Goal: Task Accomplishment & Management: Complete application form

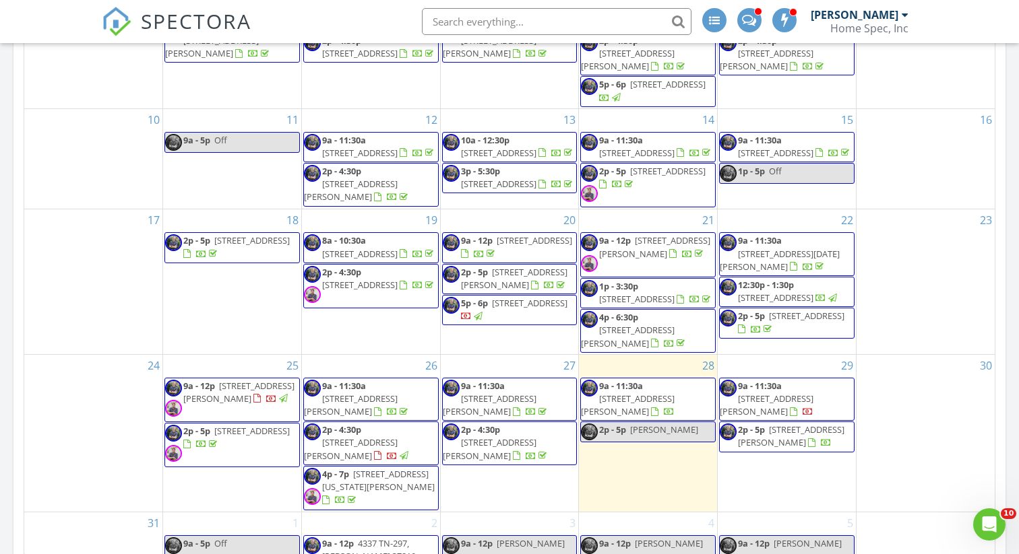
scroll to position [215, 0]
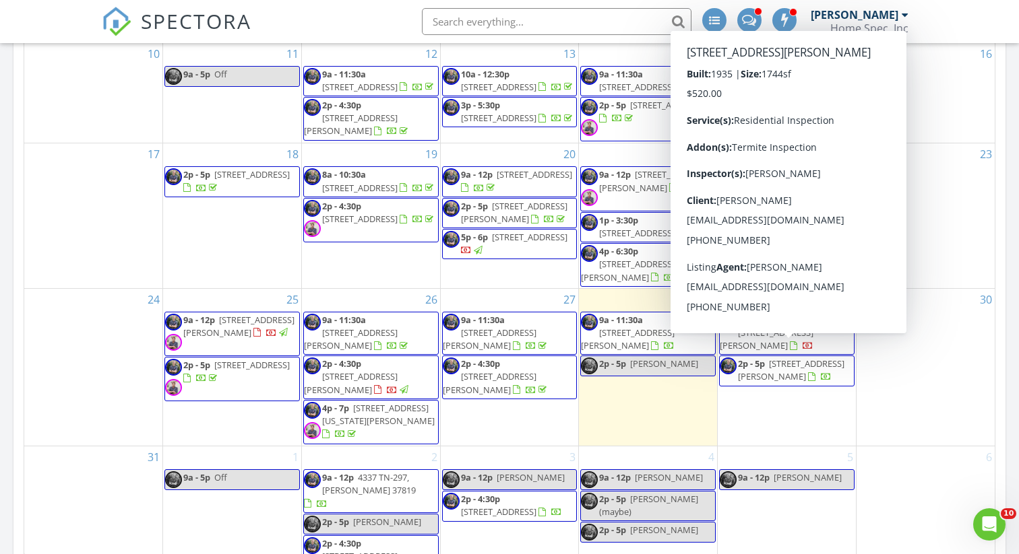
click at [792, 358] on span "56 Pine Rd, Norris 37828" at bounding box center [791, 370] width 106 height 25
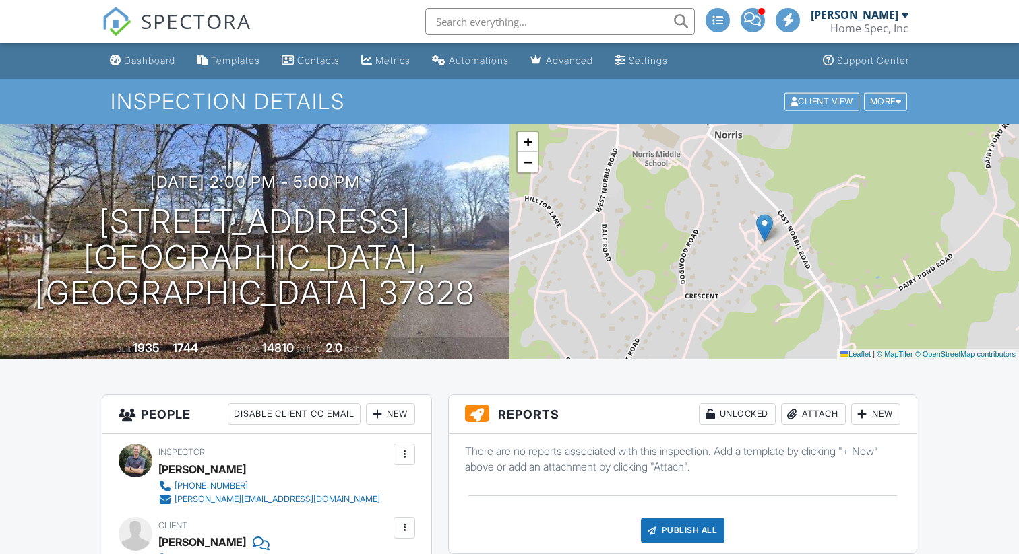
click at [878, 414] on div "New" at bounding box center [875, 415] width 49 height 22
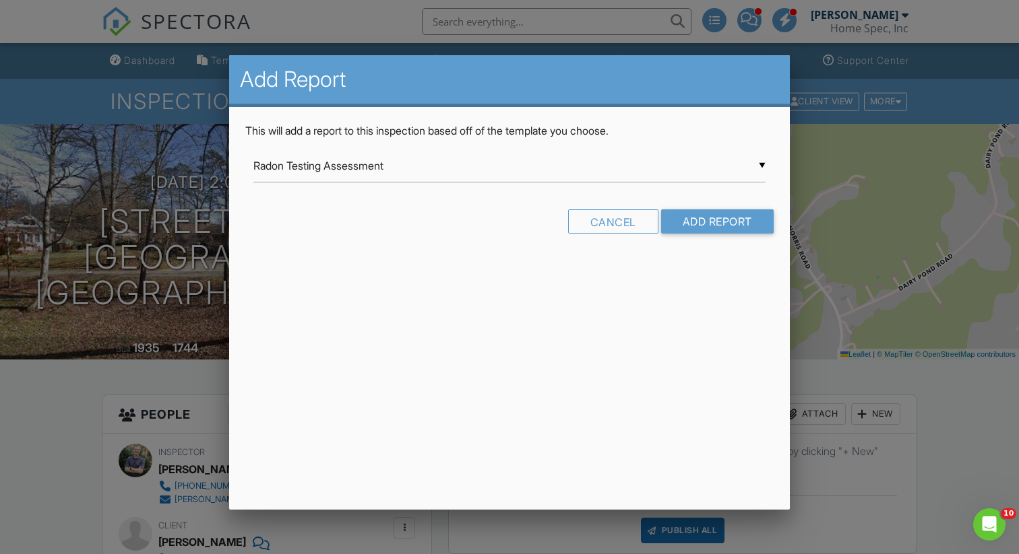
click at [513, 164] on input "Radon Testing Assessment" at bounding box center [509, 166] width 512 height 33
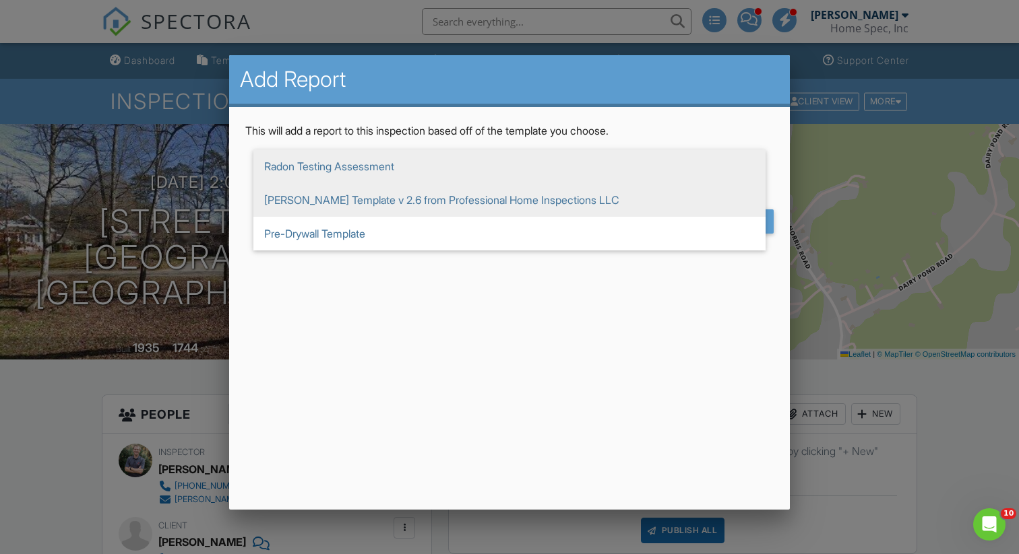
click at [435, 199] on span "[PERSON_NAME] Template v 2.6 from Professional Home Inspections LLC" at bounding box center [509, 200] width 512 height 34
type input "[PERSON_NAME] Template v 2.6 from Professional Home Inspections LLC"
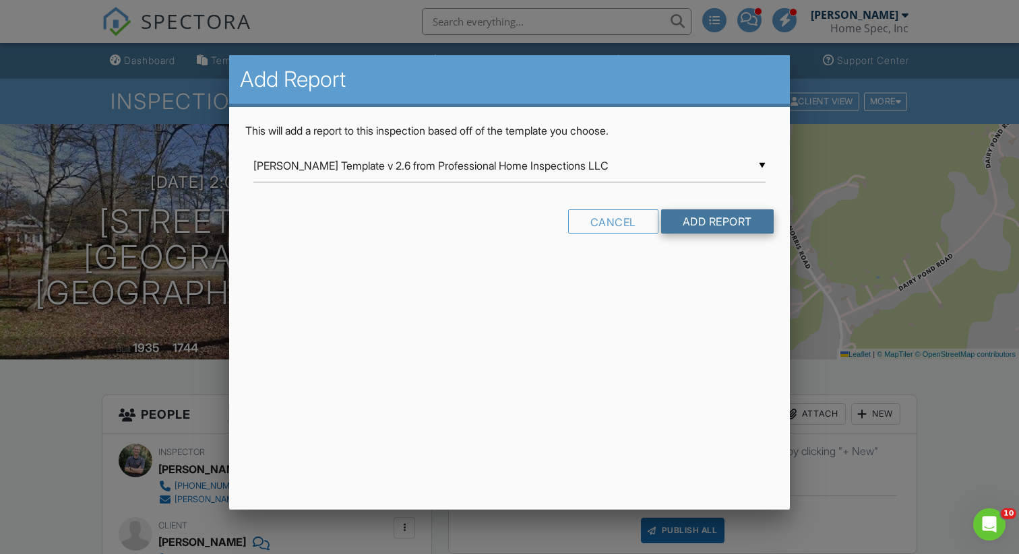
click at [729, 221] on input "Add Report" at bounding box center [717, 222] width 113 height 24
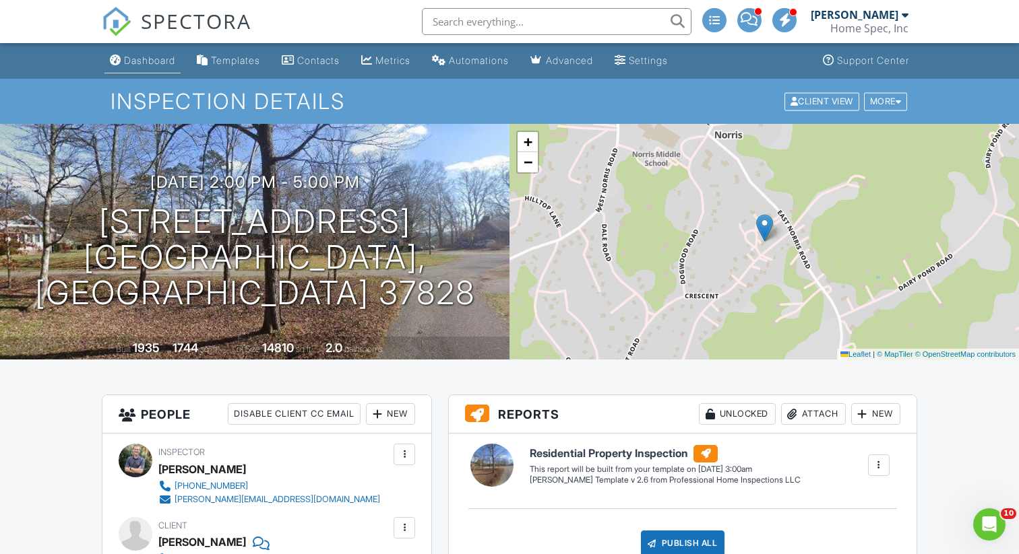
click at [159, 59] on div "Dashboard" at bounding box center [149, 60] width 51 height 11
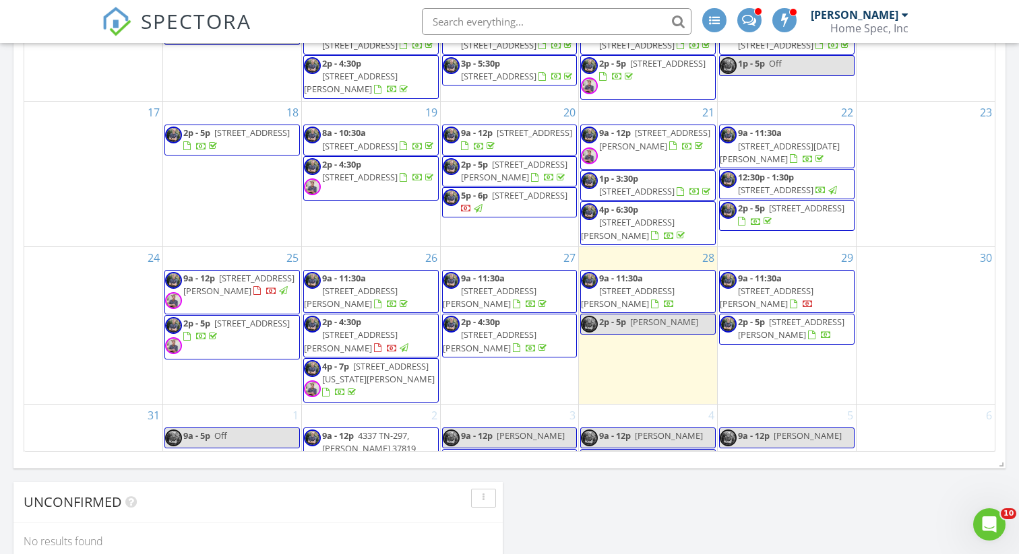
scroll to position [215, 0]
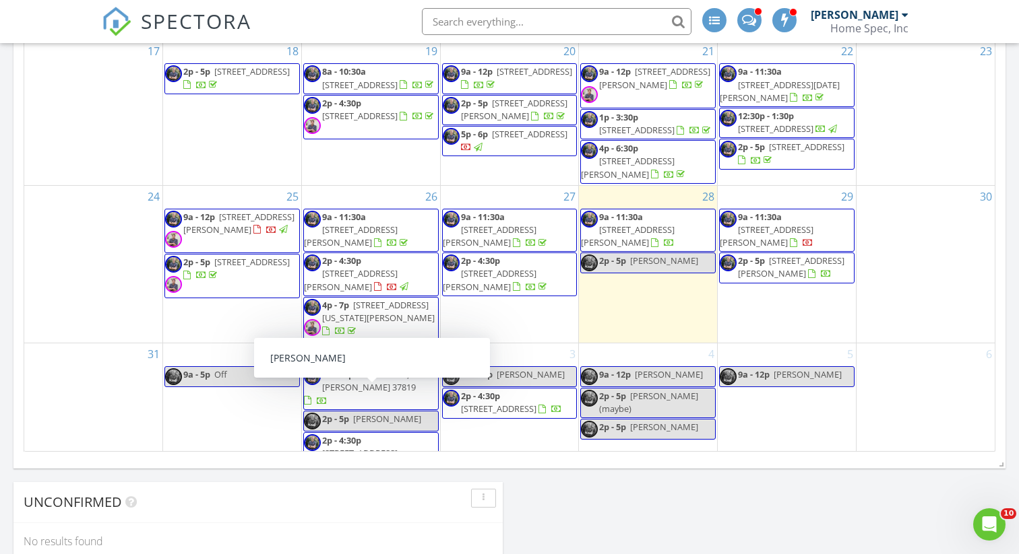
click at [361, 413] on span "[PERSON_NAME]" at bounding box center [387, 419] width 68 height 12
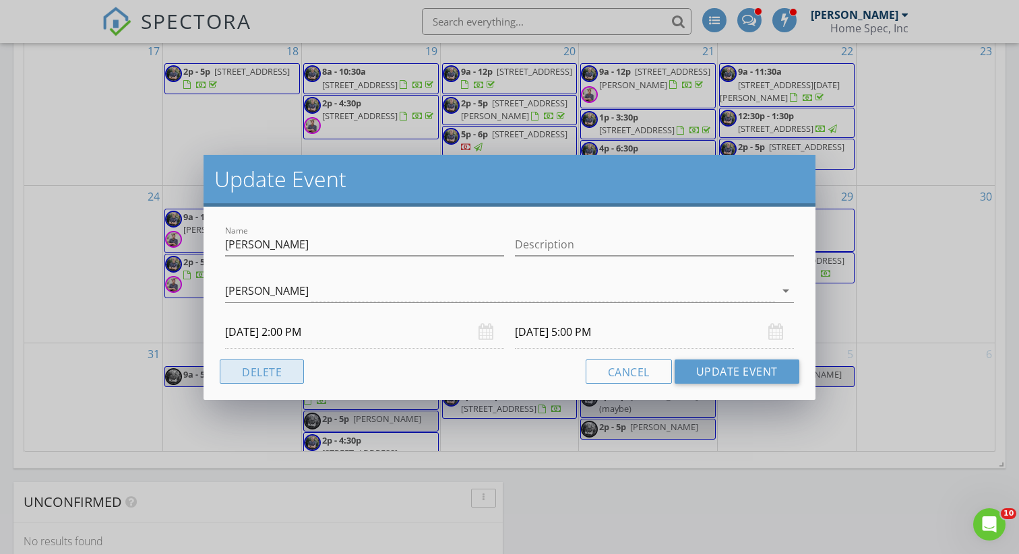
click at [267, 369] on button "Delete" at bounding box center [262, 372] width 84 height 24
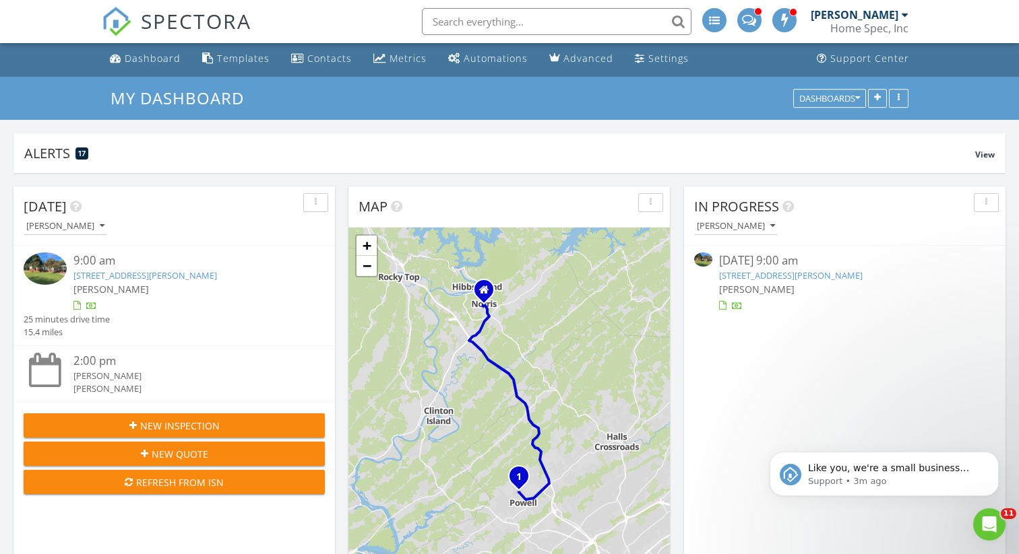
scroll to position [0, 0]
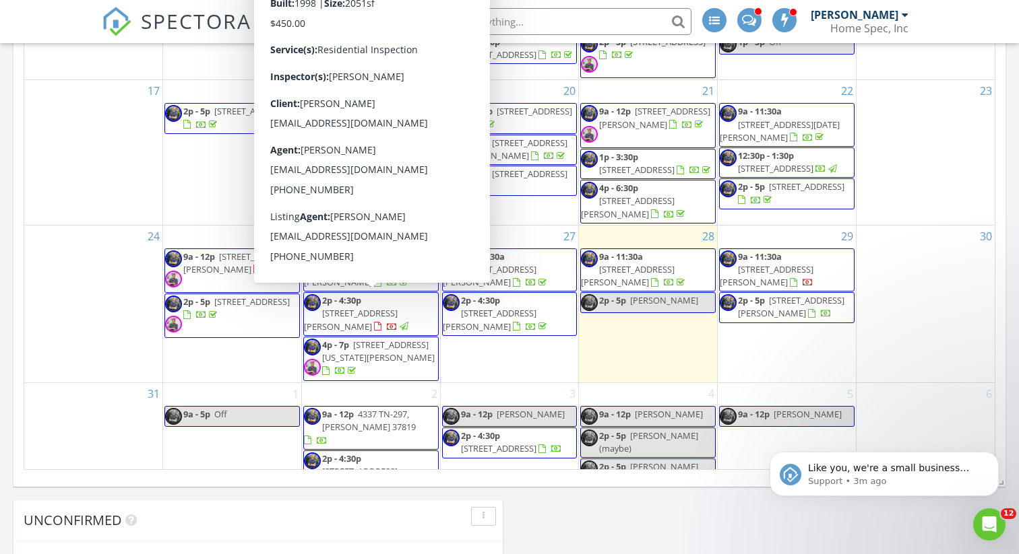
scroll to position [772, 0]
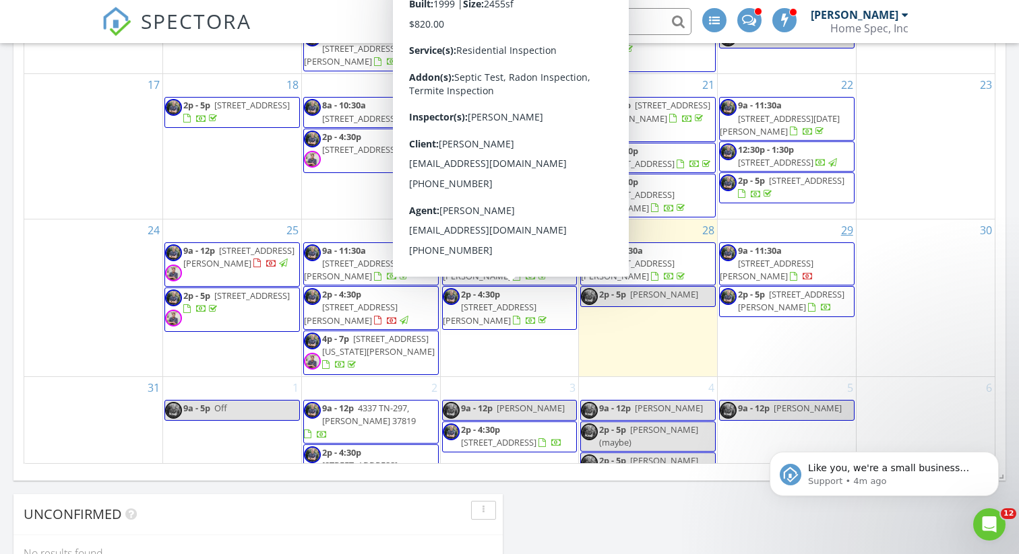
click at [845, 230] on link "29" at bounding box center [847, 231] width 18 height 22
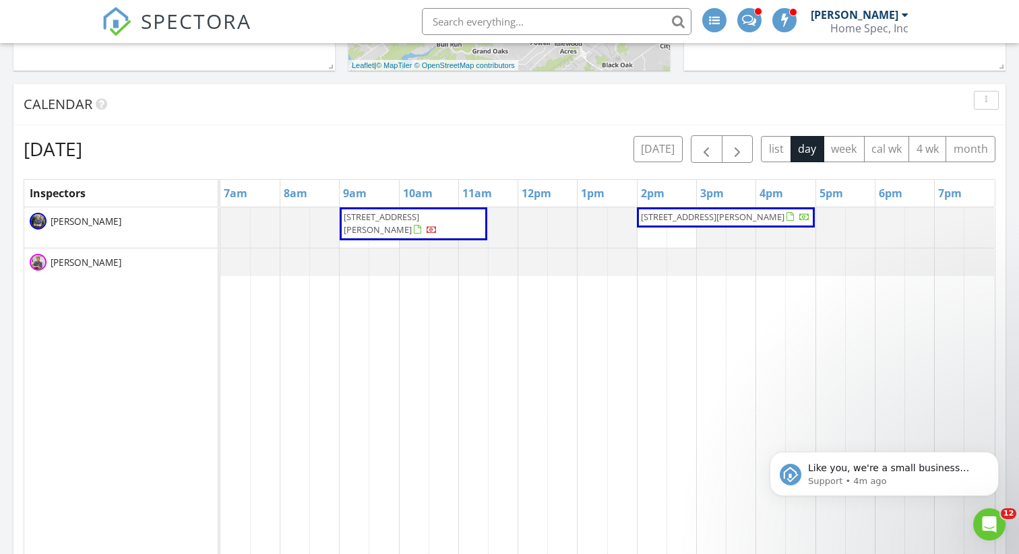
scroll to position [499, 0]
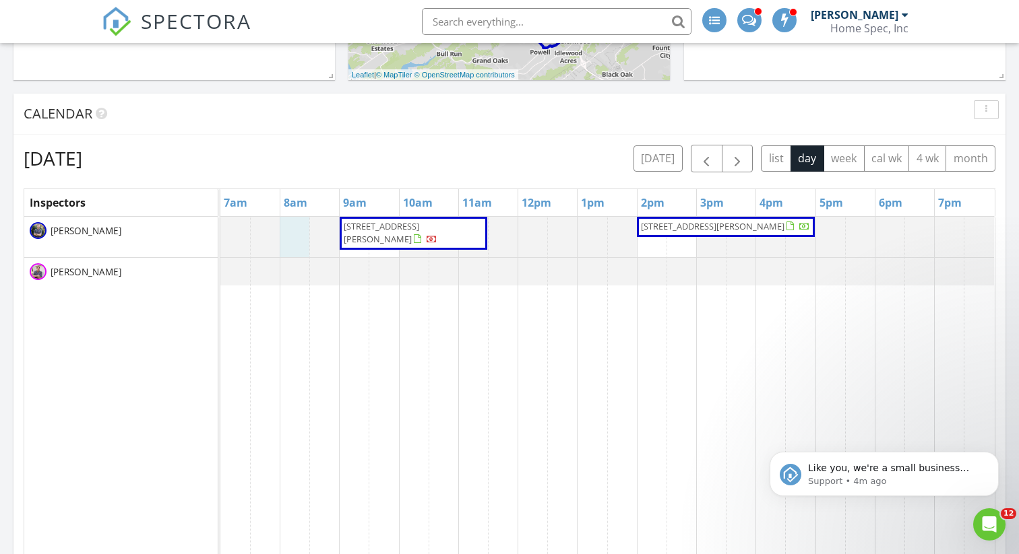
click at [220, 236] on div at bounding box center [220, 237] width 0 height 40
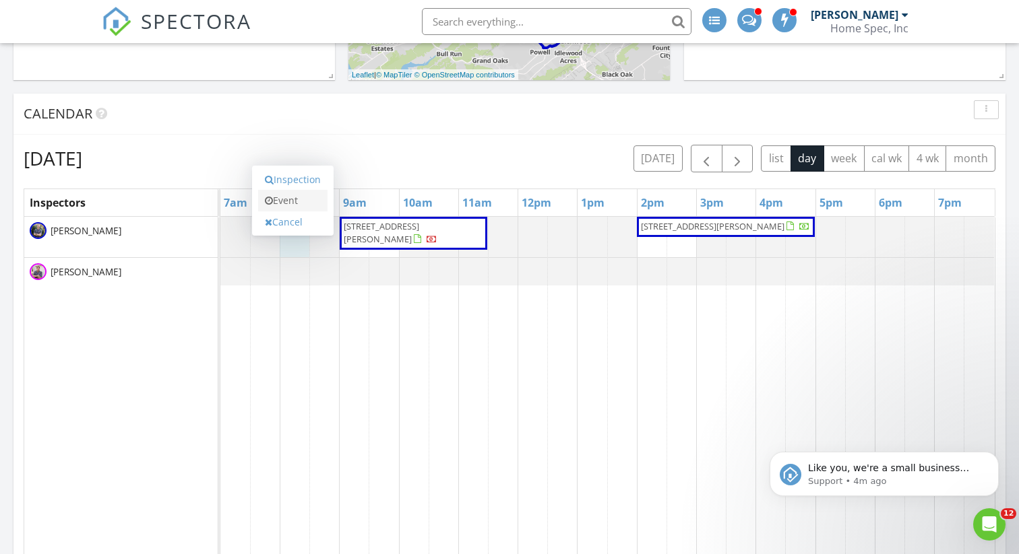
click at [300, 201] on link "Event" at bounding box center [292, 201] width 69 height 22
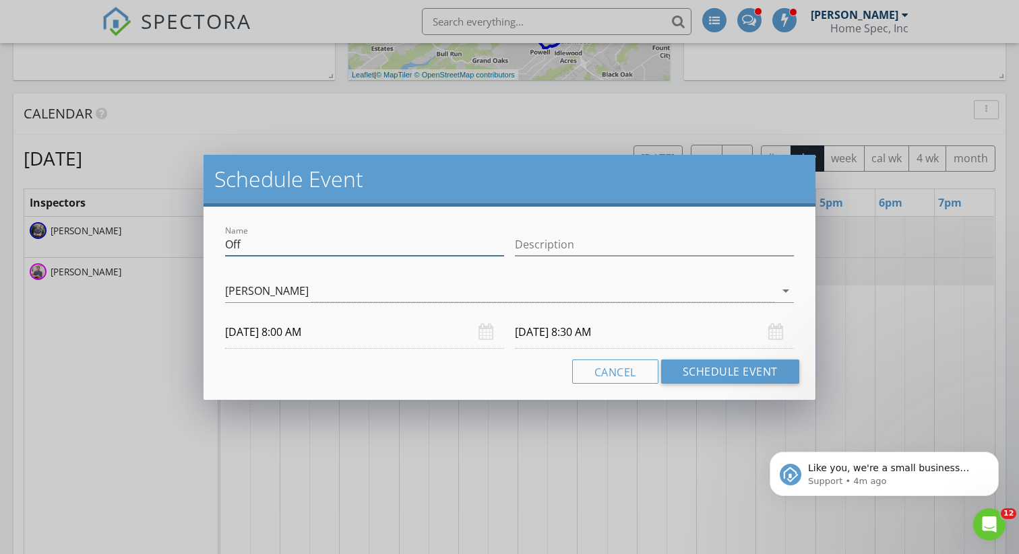
click at [272, 247] on input "Off" at bounding box center [364, 245] width 279 height 22
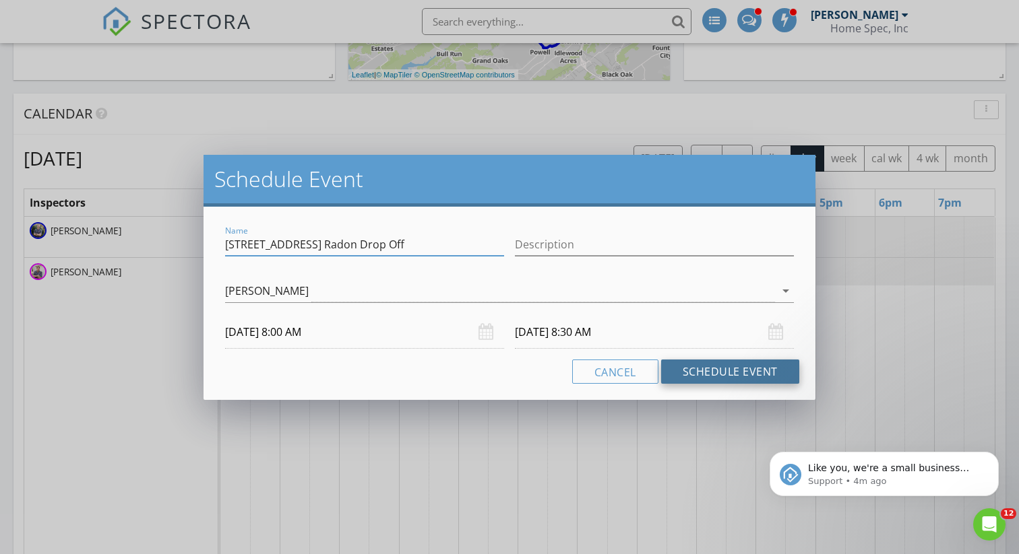
type input "4337 Hwy 297 Radon Drop Off"
click at [745, 371] on button "Schedule Event" at bounding box center [730, 372] width 138 height 24
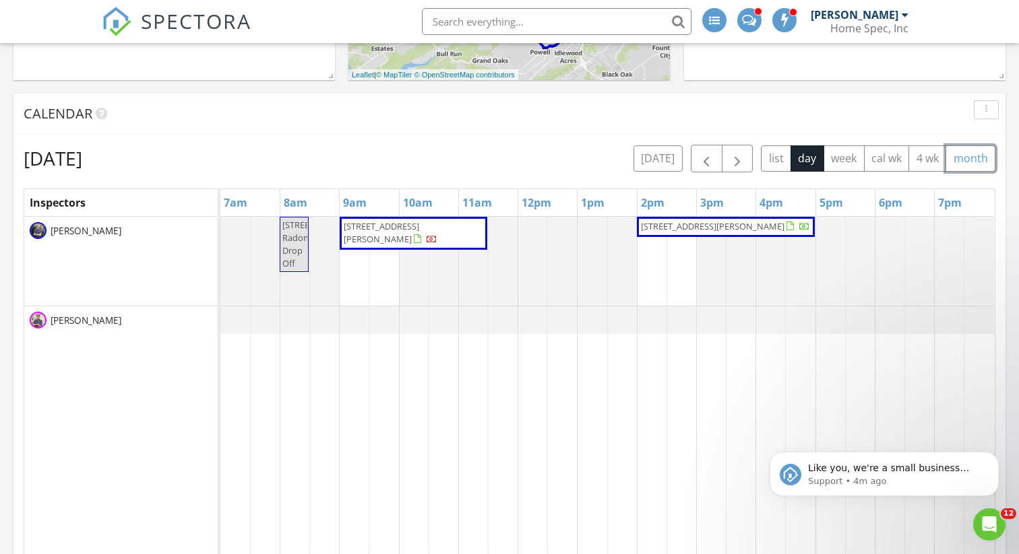
click at [975, 160] on button "month" at bounding box center [970, 159] width 50 height 26
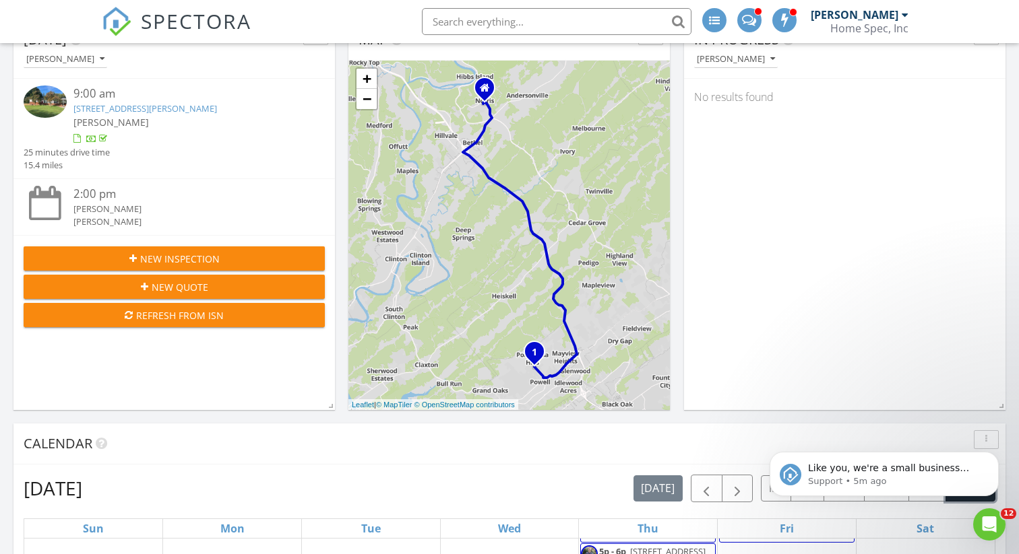
scroll to position [0, 0]
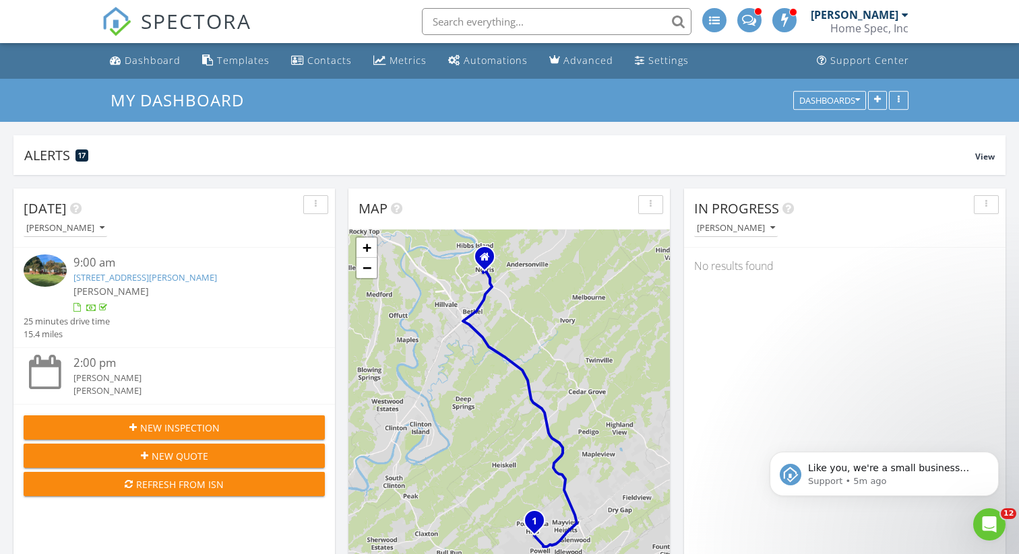
click at [189, 426] on span "New Inspection" at bounding box center [180, 428] width 80 height 14
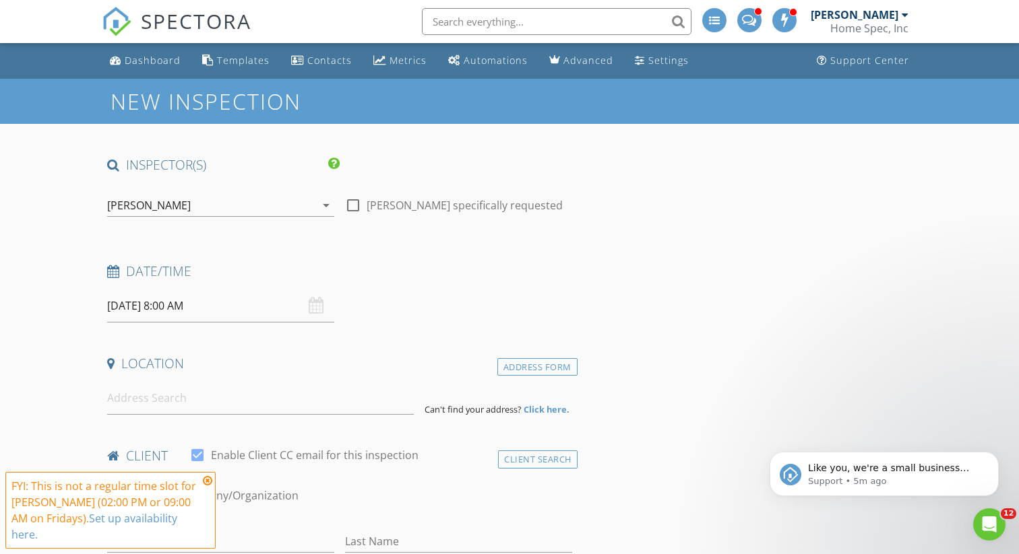
click at [149, 306] on input "[DATE] 8:00 AM" at bounding box center [220, 306] width 227 height 33
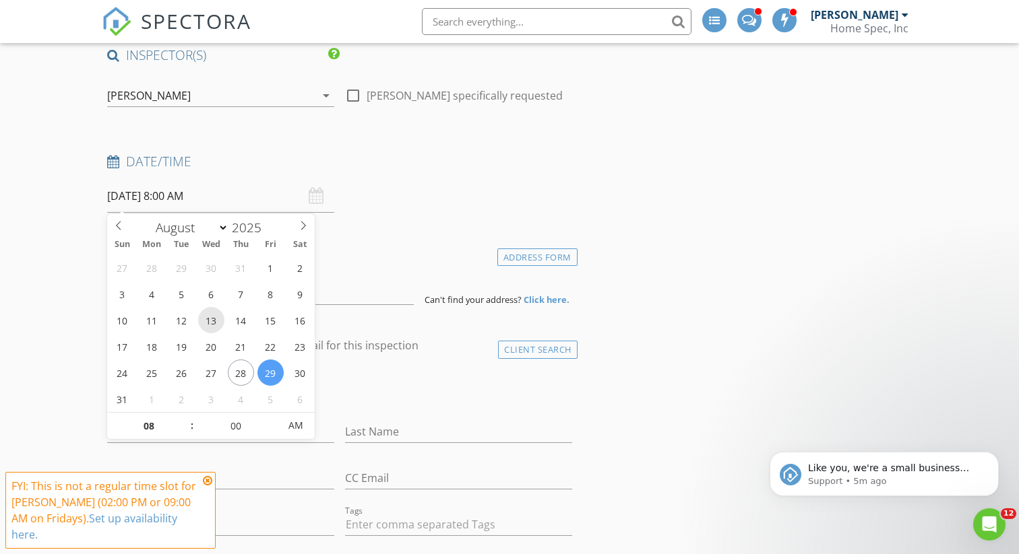
scroll to position [110, 0]
select select "8"
type input "[DATE] 8:00 AM"
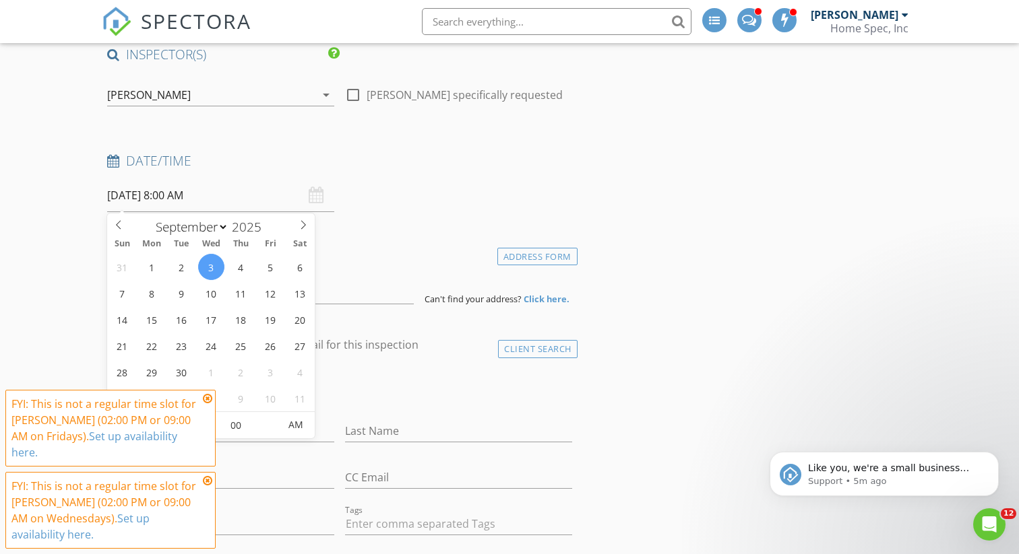
type input "9"
type input "[DATE] 9:00 AM"
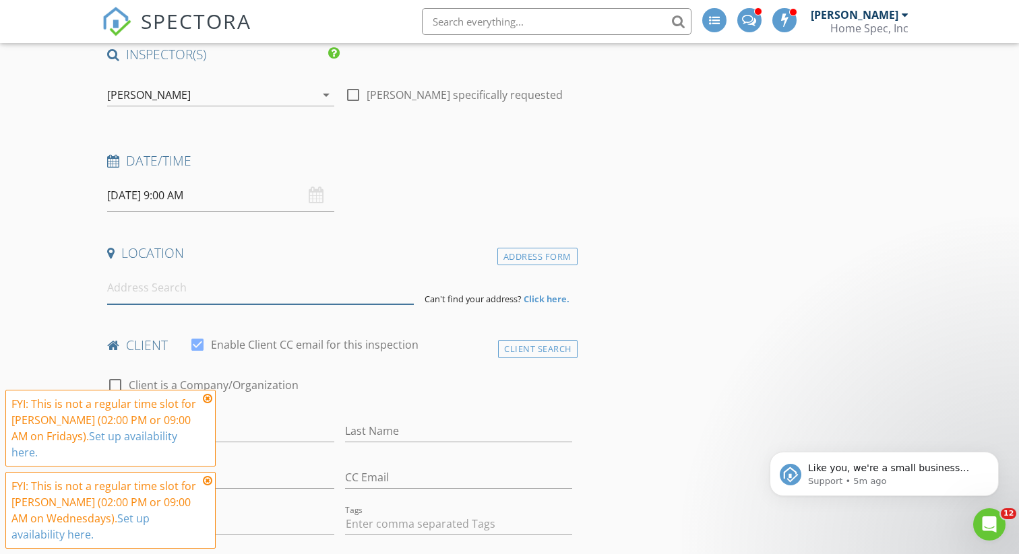
click at [150, 292] on input at bounding box center [260, 288] width 306 height 33
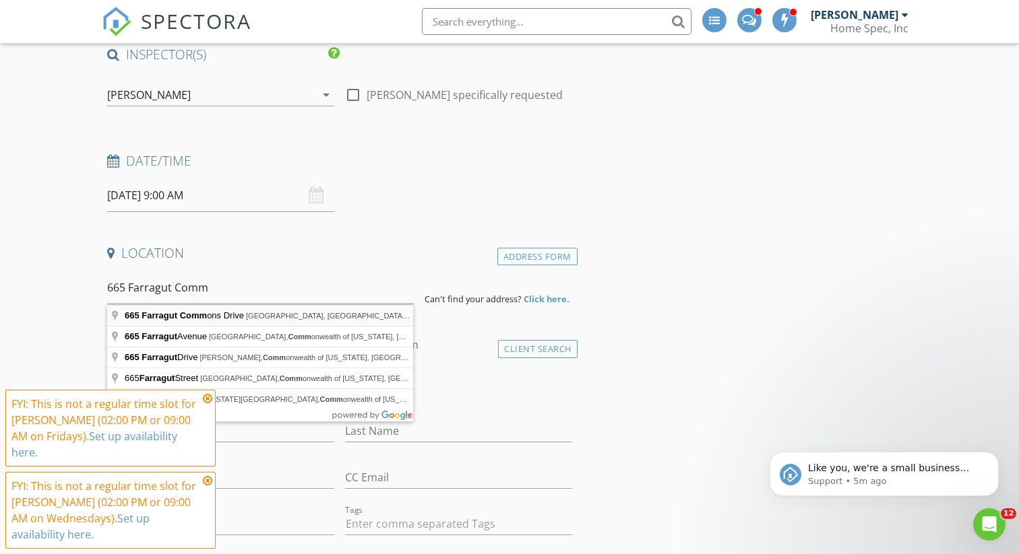
type input "[STREET_ADDRESS]"
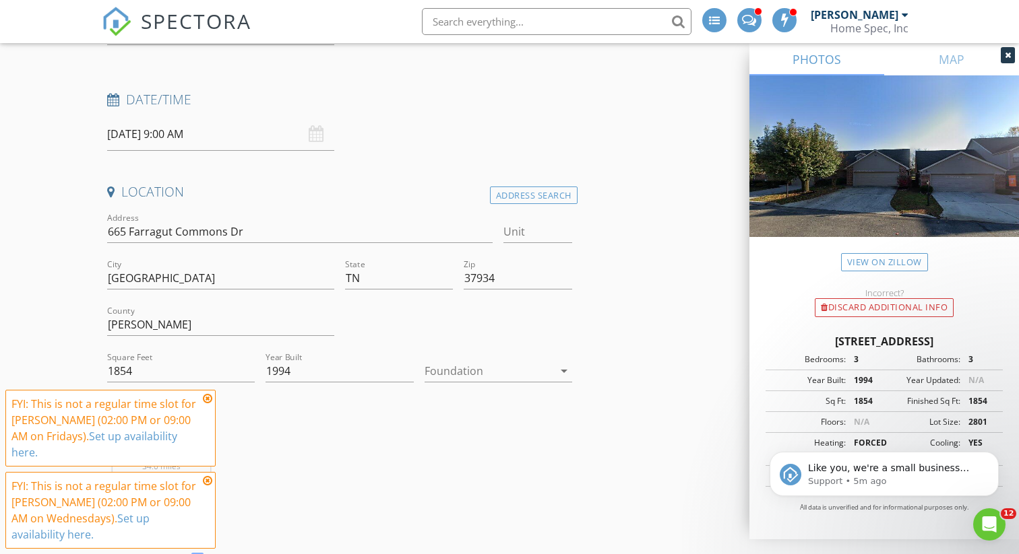
scroll to position [191, 0]
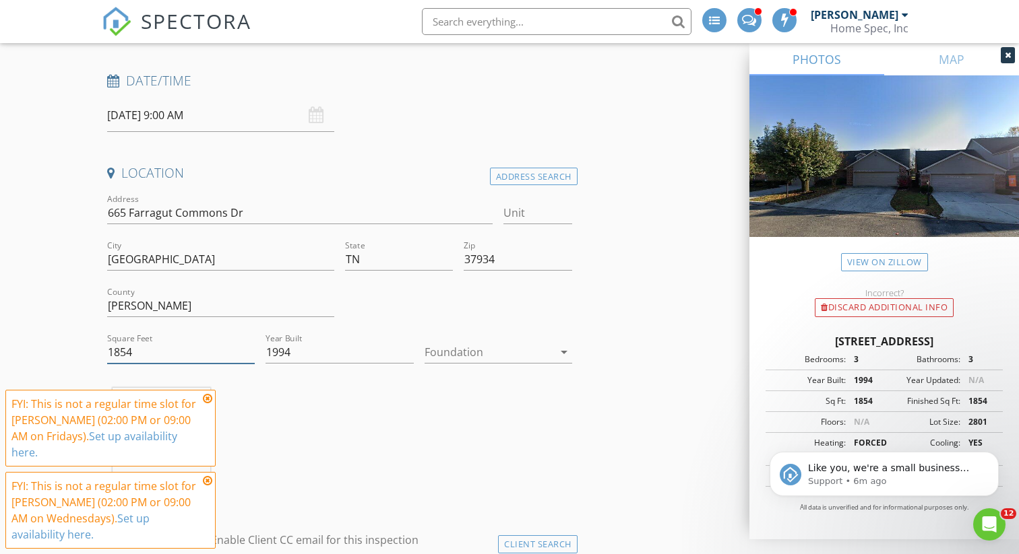
click at [154, 354] on input "1854" at bounding box center [181, 353] width 148 height 22
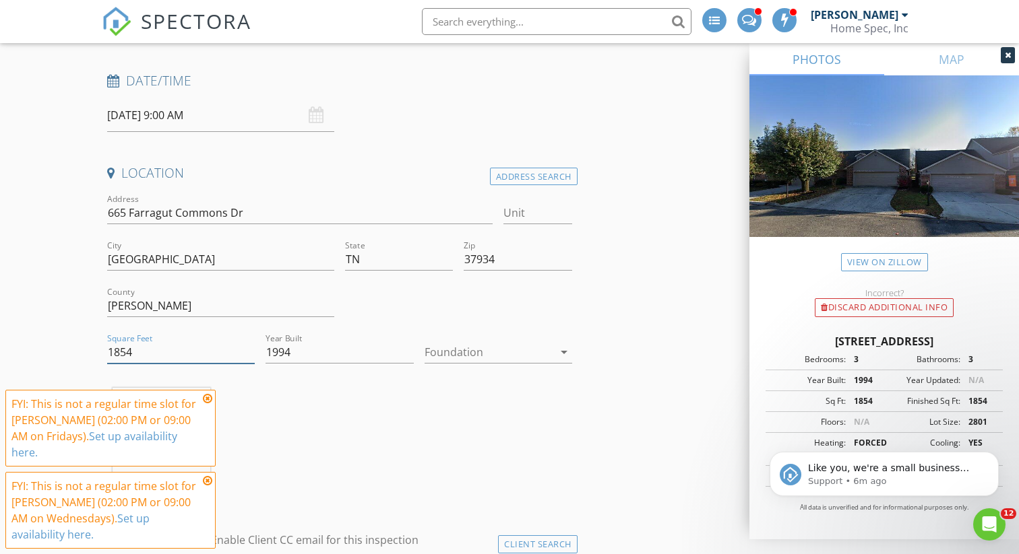
click at [154, 354] on input "1854" at bounding box center [181, 353] width 148 height 22
type input "1850"
click at [208, 404] on icon at bounding box center [207, 398] width 9 height 11
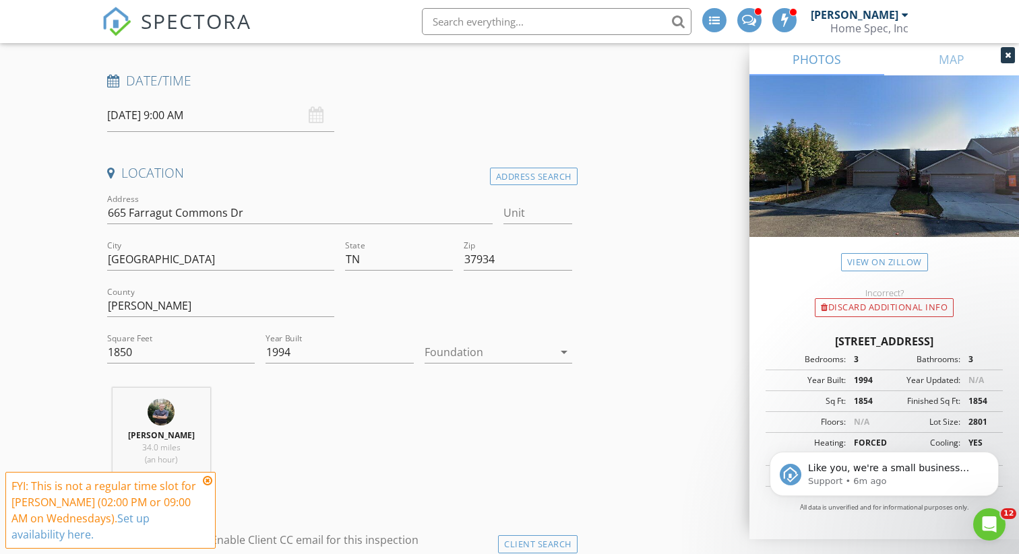
click at [208, 480] on icon at bounding box center [207, 481] width 9 height 11
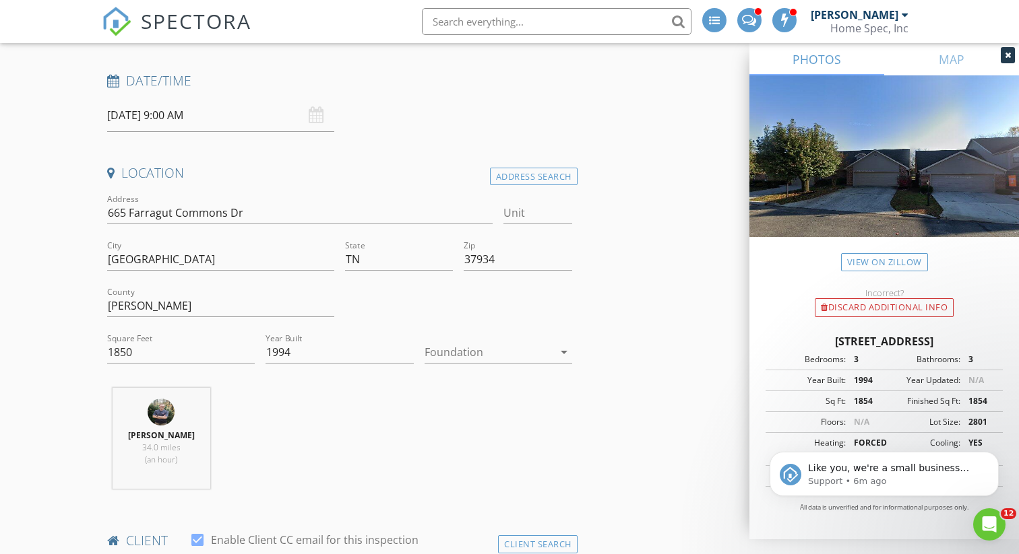
click at [553, 352] on div "arrow_drop_down" at bounding box center [562, 352] width 19 height 16
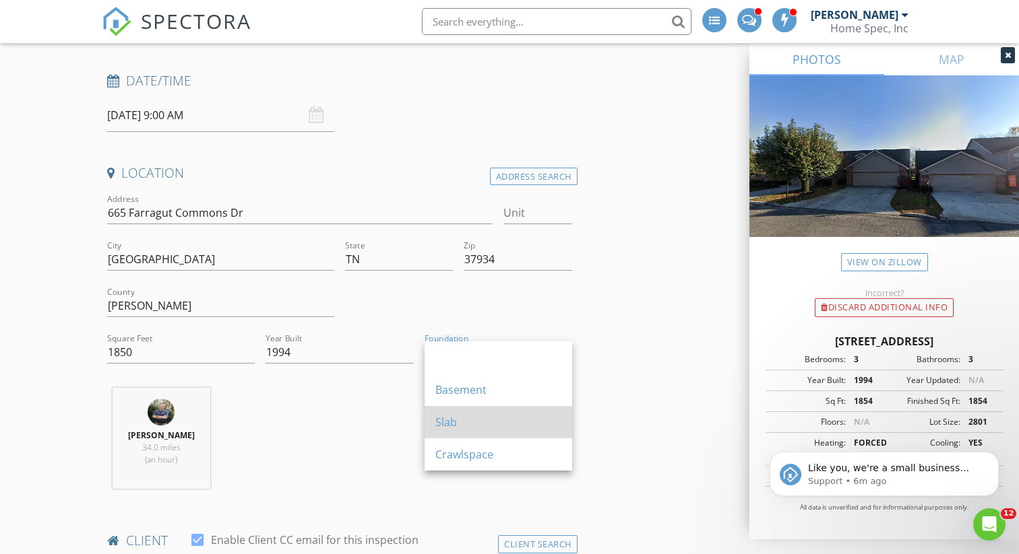
click at [463, 425] on div "Slab" at bounding box center [498, 422] width 126 height 16
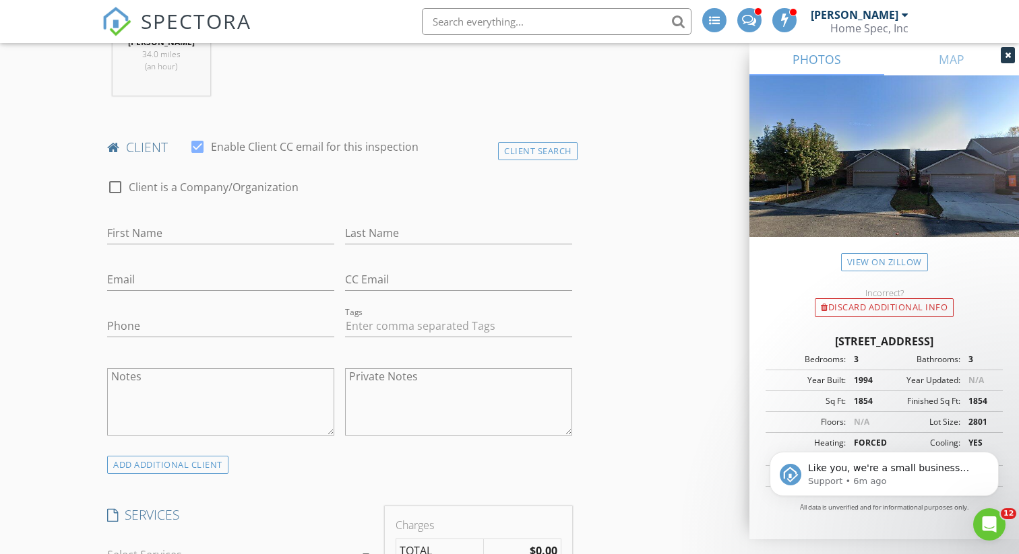
scroll to position [597, 0]
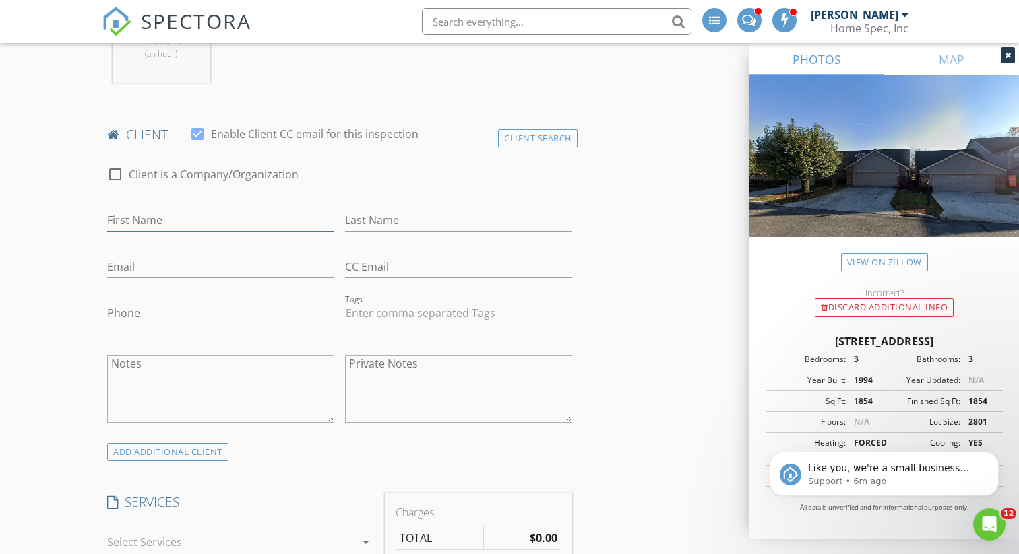
click at [191, 224] on input "First Name" at bounding box center [220, 221] width 227 height 22
type input "[PERSON_NAME]"
type input "Bash"
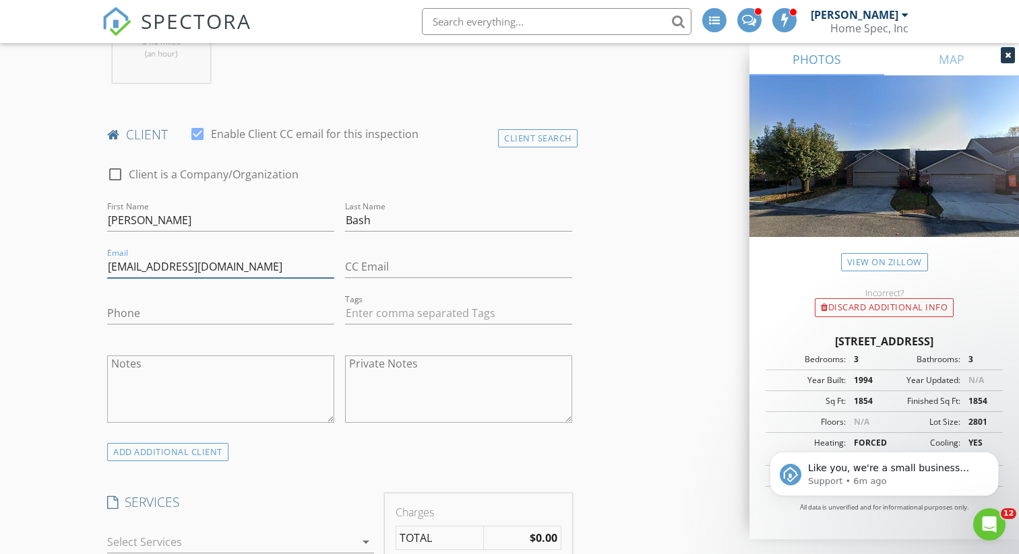
type input "[EMAIL_ADDRESS][DOMAIN_NAME]"
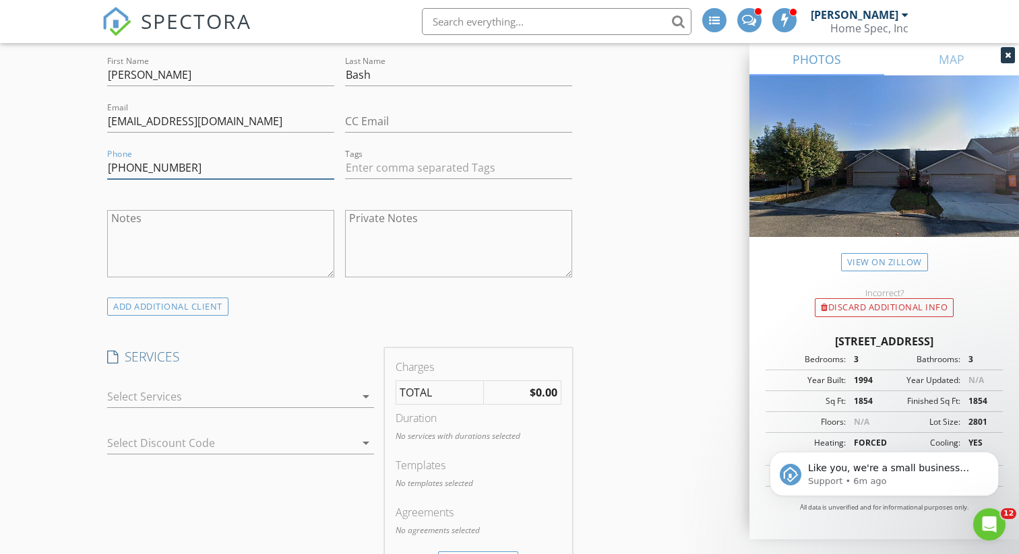
scroll to position [772, 0]
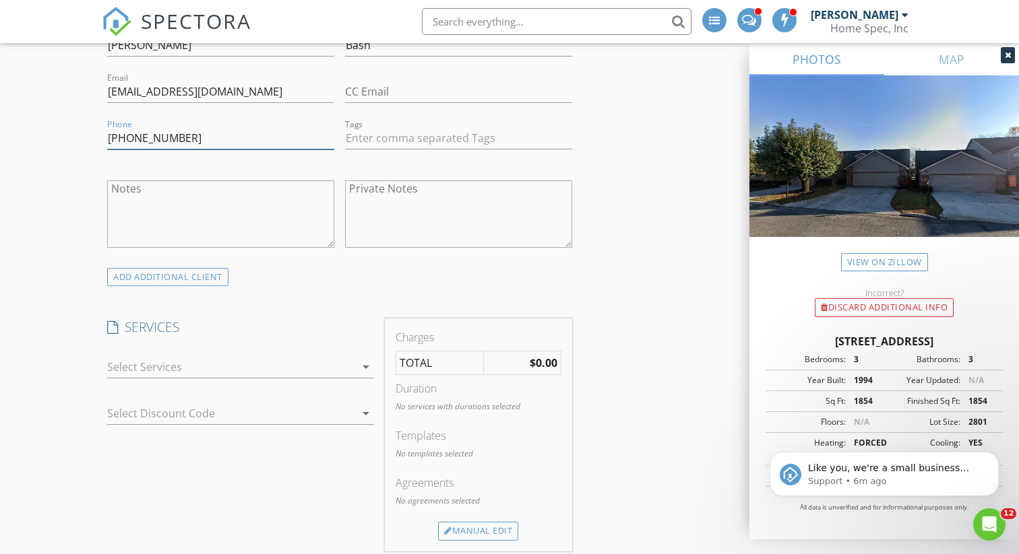
type input "865-393-3781"
click at [314, 368] on div at bounding box center [231, 367] width 248 height 22
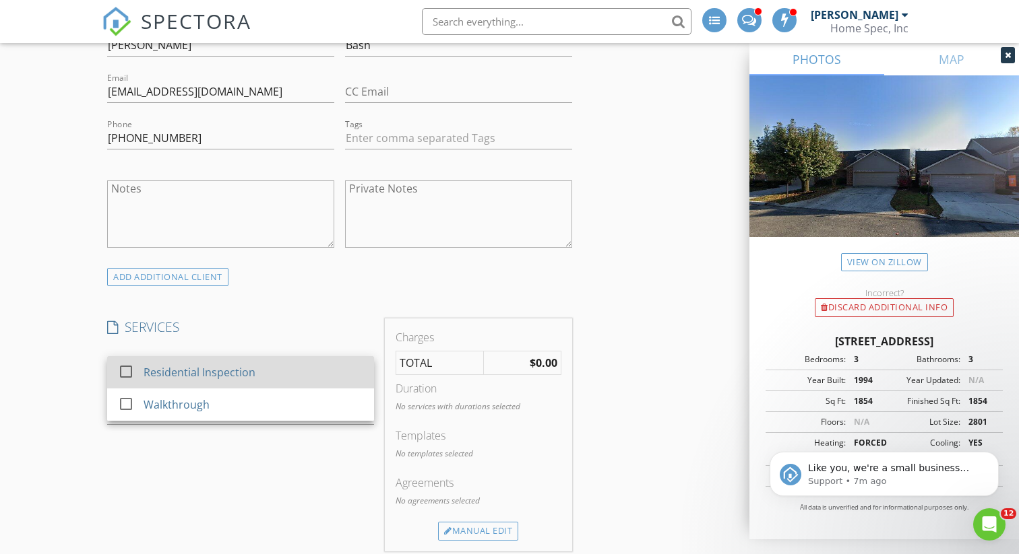
click at [129, 370] on div at bounding box center [126, 371] width 23 height 23
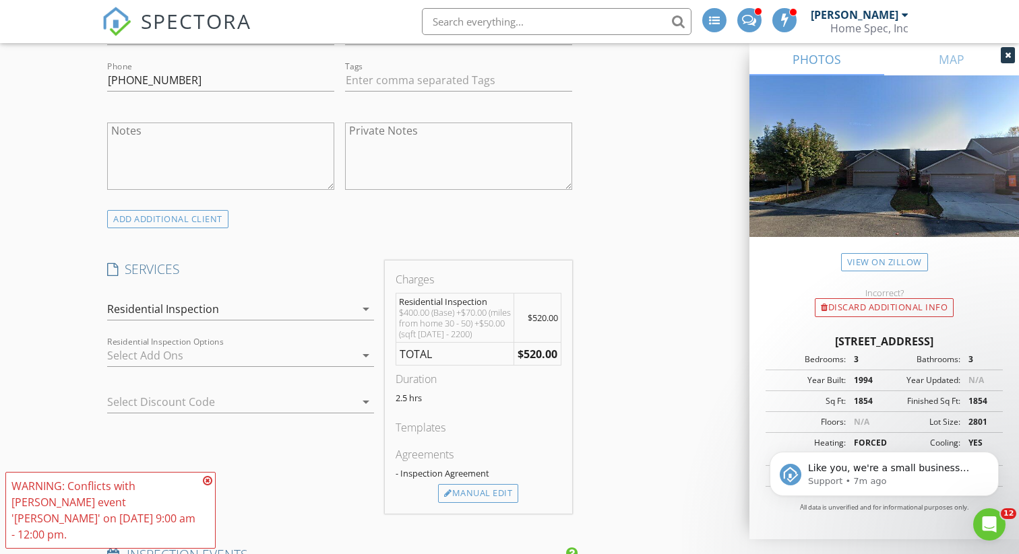
scroll to position [831, 0]
click at [490, 493] on div "Manual Edit" at bounding box center [478, 493] width 80 height 19
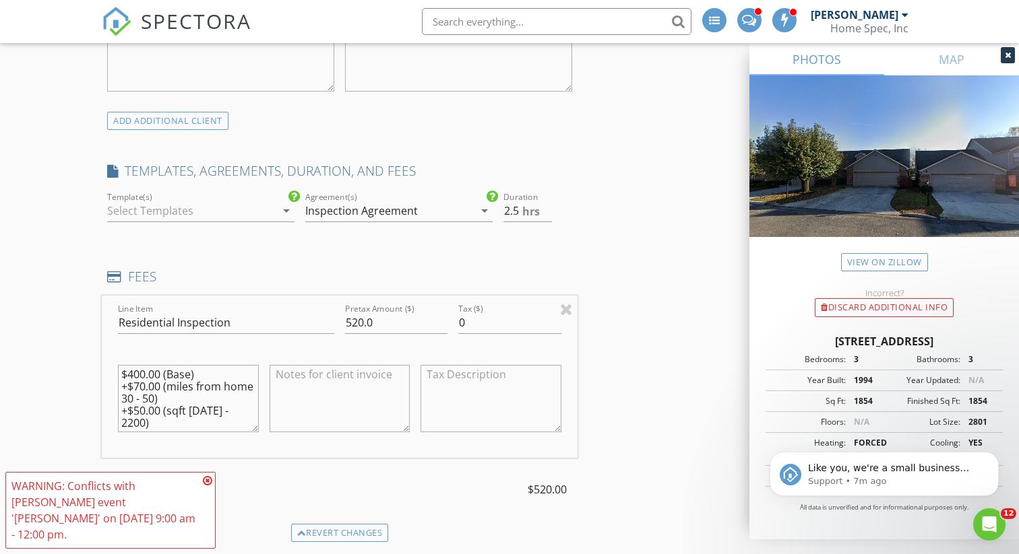
scroll to position [931, 0]
click at [397, 324] on input "520.0" at bounding box center [396, 320] width 102 height 22
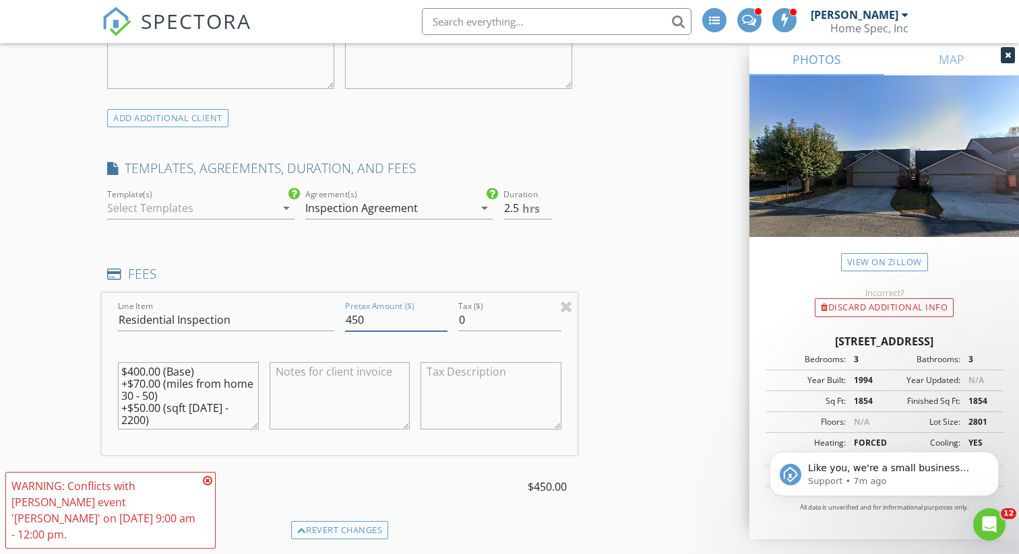
type input "450"
type input "3"
click at [546, 203] on input "3" at bounding box center [527, 208] width 49 height 22
click at [210, 205] on div at bounding box center [191, 208] width 168 height 22
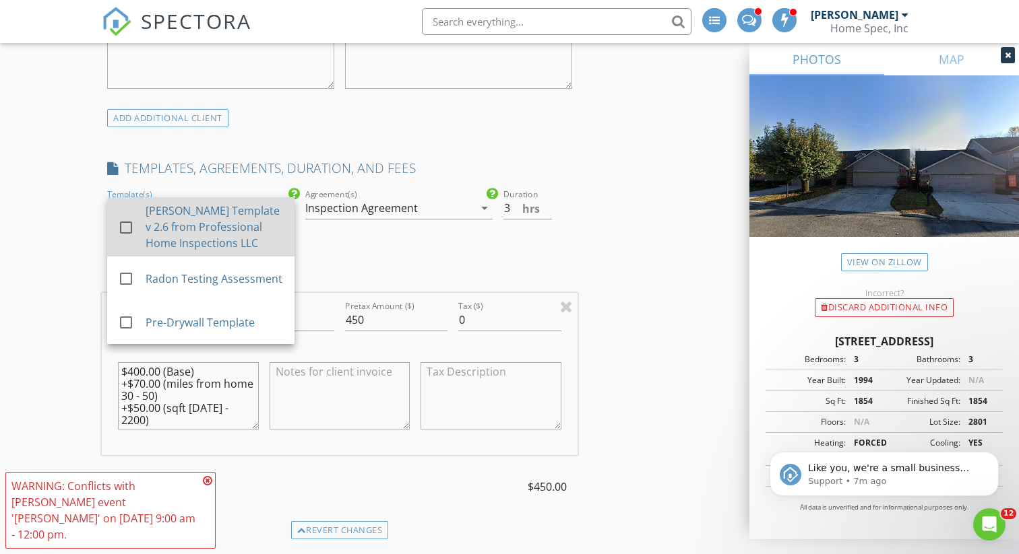
click at [129, 227] on div at bounding box center [126, 227] width 23 height 23
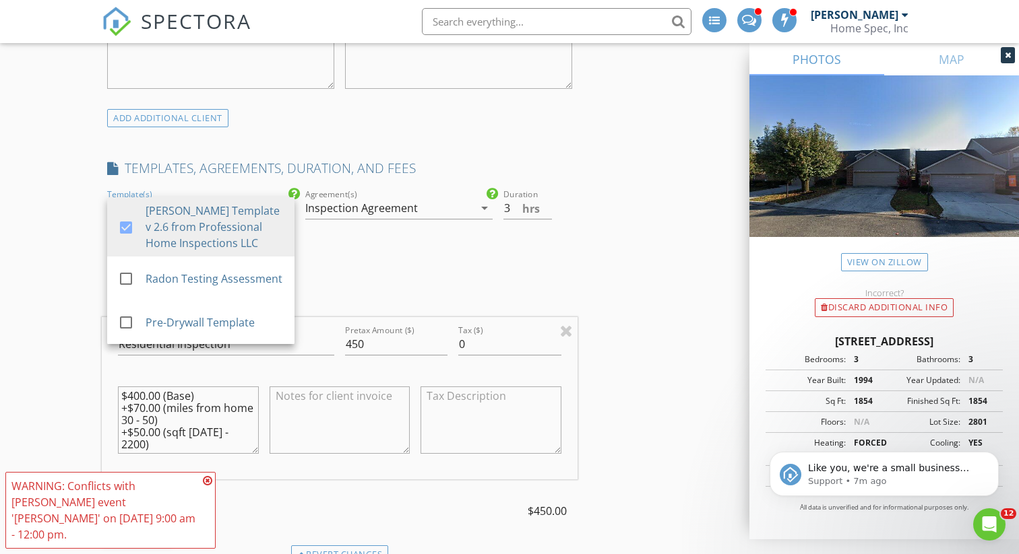
click at [61, 286] on div "New Inspection INSPECTOR(S) check_box Daniel Barton PRIMARY check_box_outline_b…" at bounding box center [509, 538] width 1019 height 2781
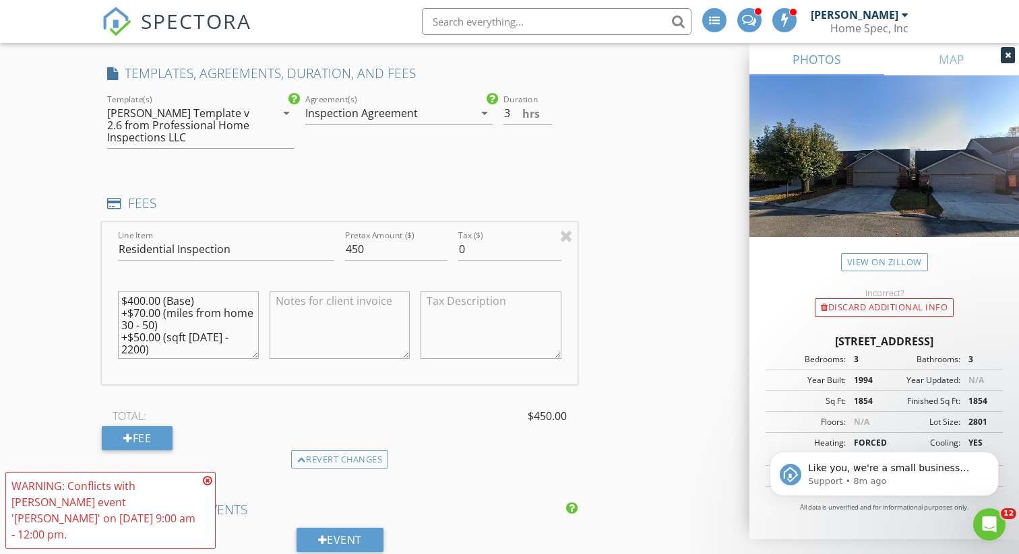
scroll to position [1033, 0]
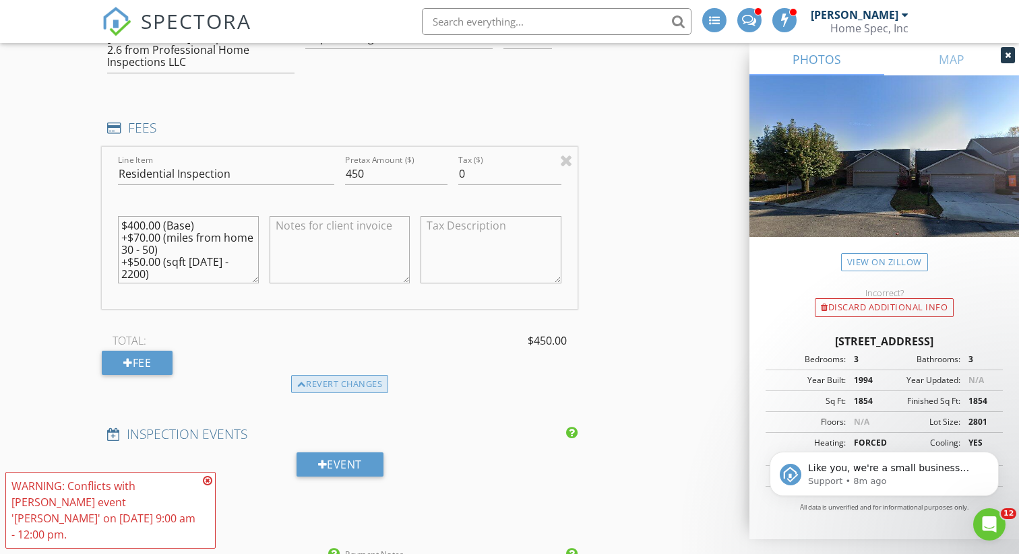
click at [334, 385] on div "Revert changes" at bounding box center [340, 384] width 98 height 19
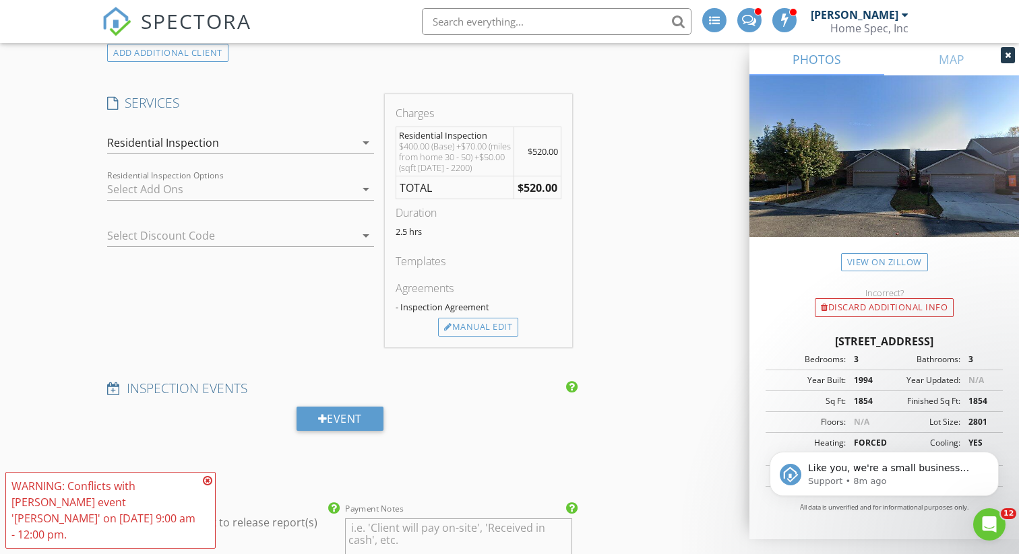
scroll to position [989, 0]
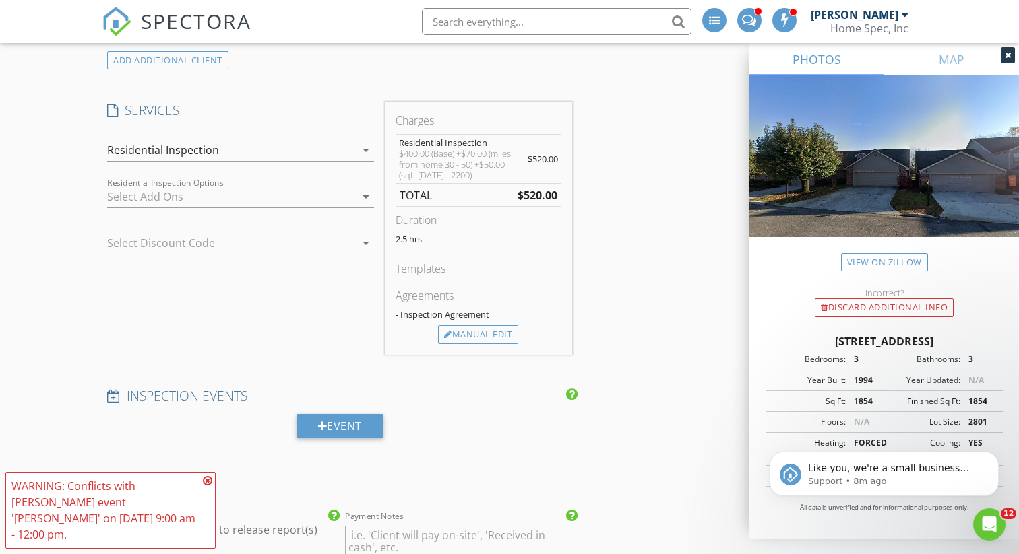
click at [314, 192] on div at bounding box center [231, 197] width 248 height 22
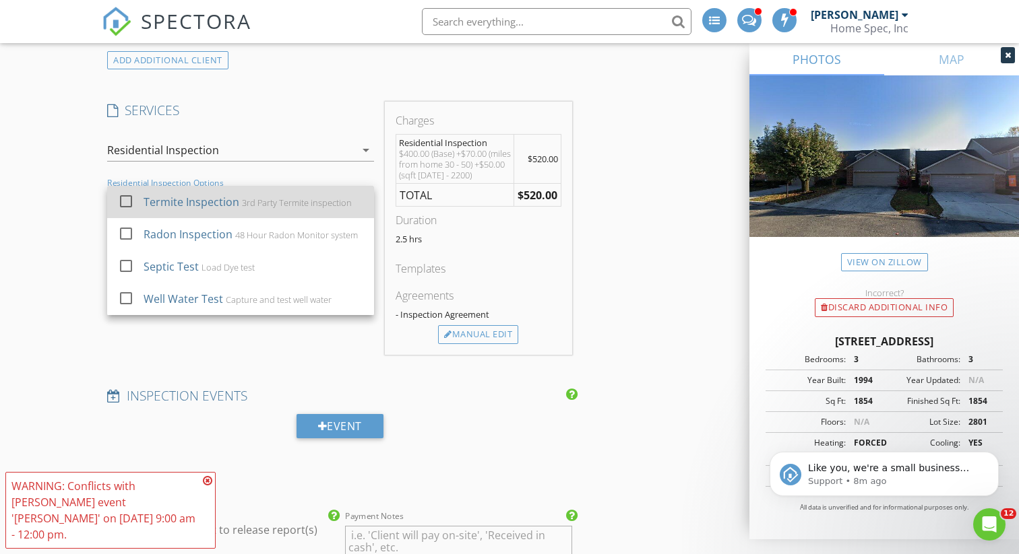
click at [122, 199] on div at bounding box center [126, 201] width 23 height 23
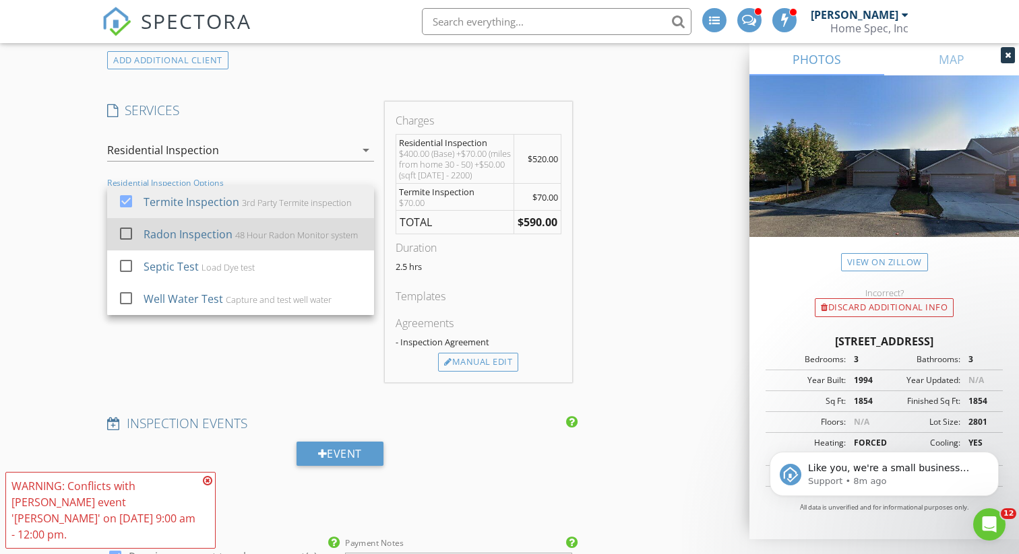
click at [130, 234] on div at bounding box center [126, 233] width 23 height 23
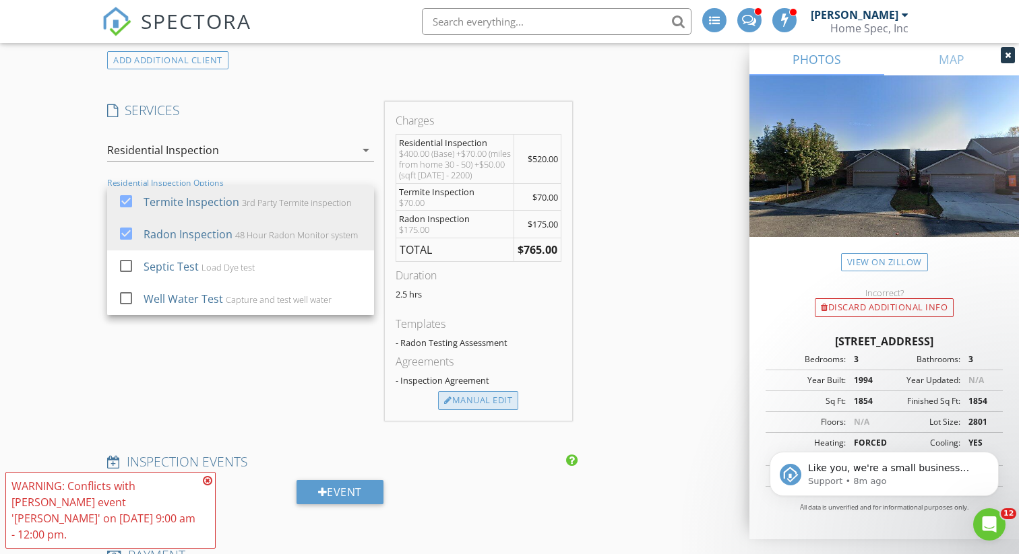
click at [476, 397] on div "Manual Edit" at bounding box center [478, 400] width 80 height 19
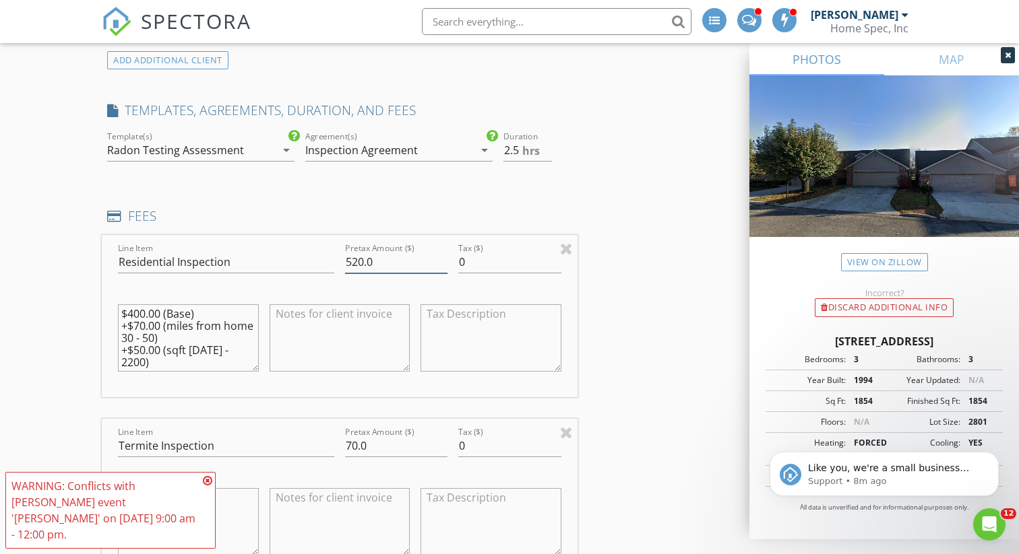
click at [382, 264] on input "520.0" at bounding box center [396, 262] width 102 height 22
type input "450"
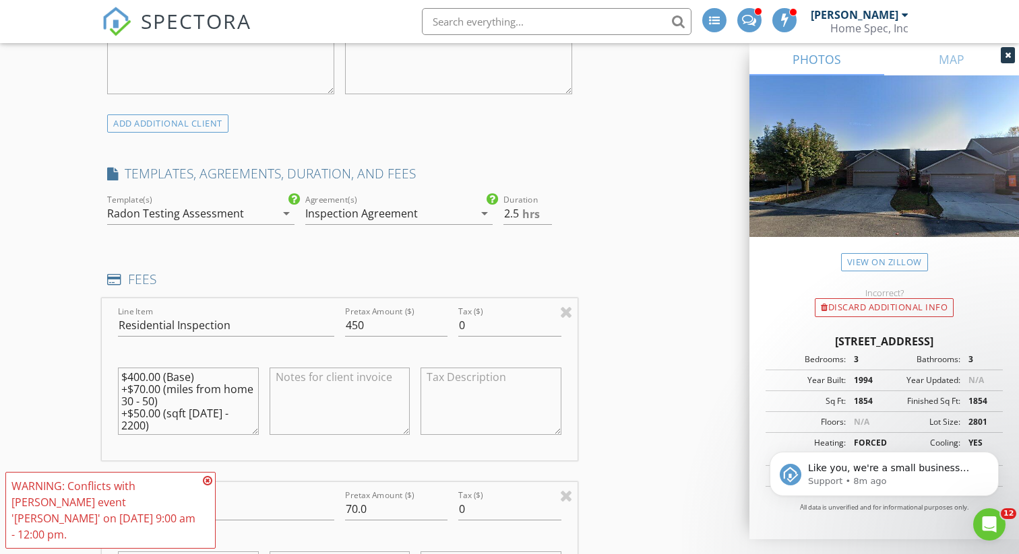
scroll to position [906, 0]
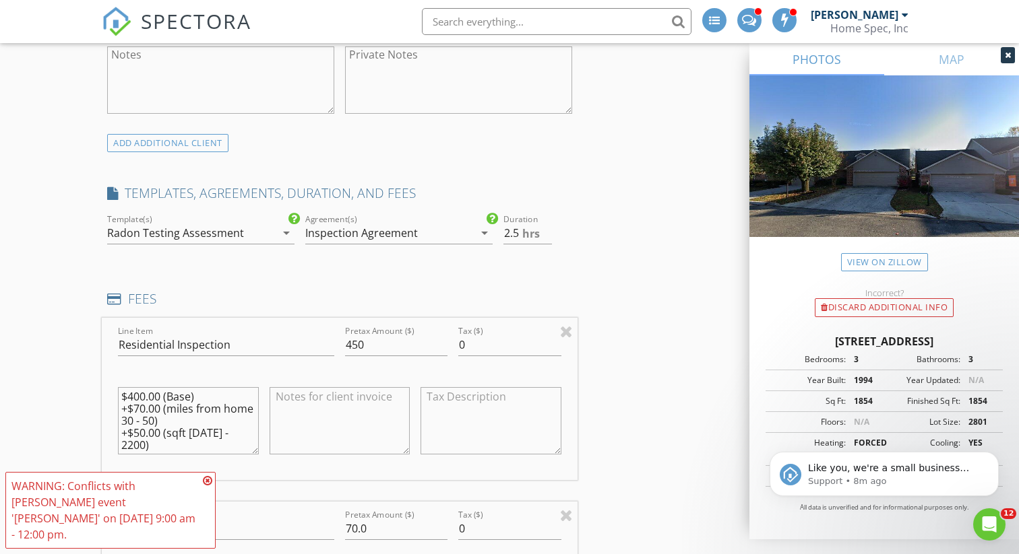
click at [266, 236] on div "Radon Testing Assessment" at bounding box center [191, 233] width 168 height 22
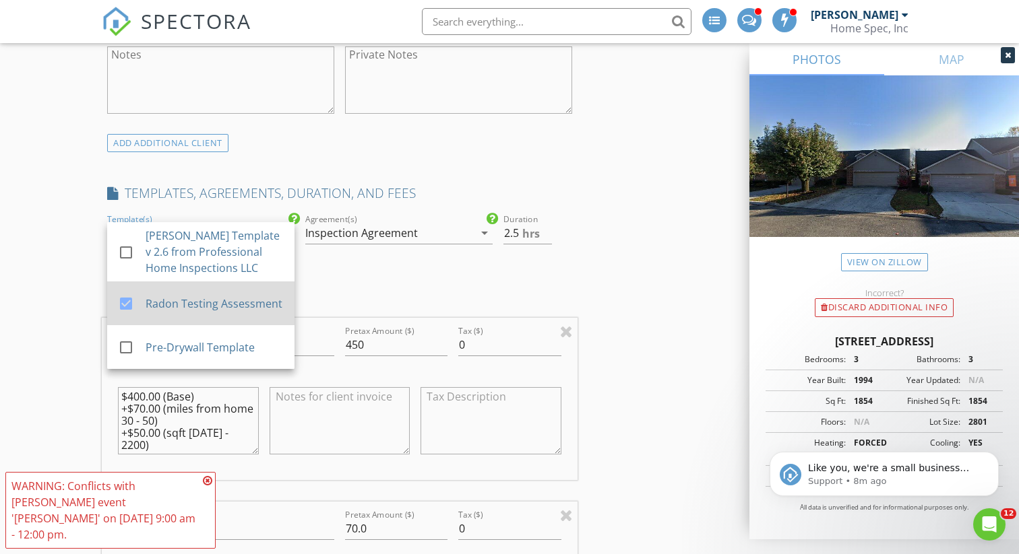
click at [124, 305] on div at bounding box center [126, 303] width 23 height 23
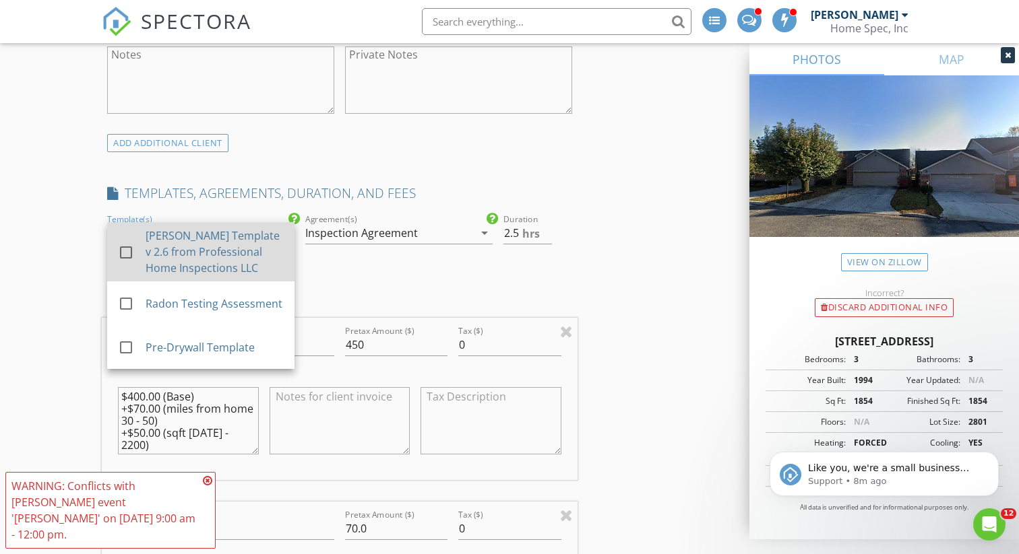
click at [127, 255] on div at bounding box center [126, 252] width 23 height 23
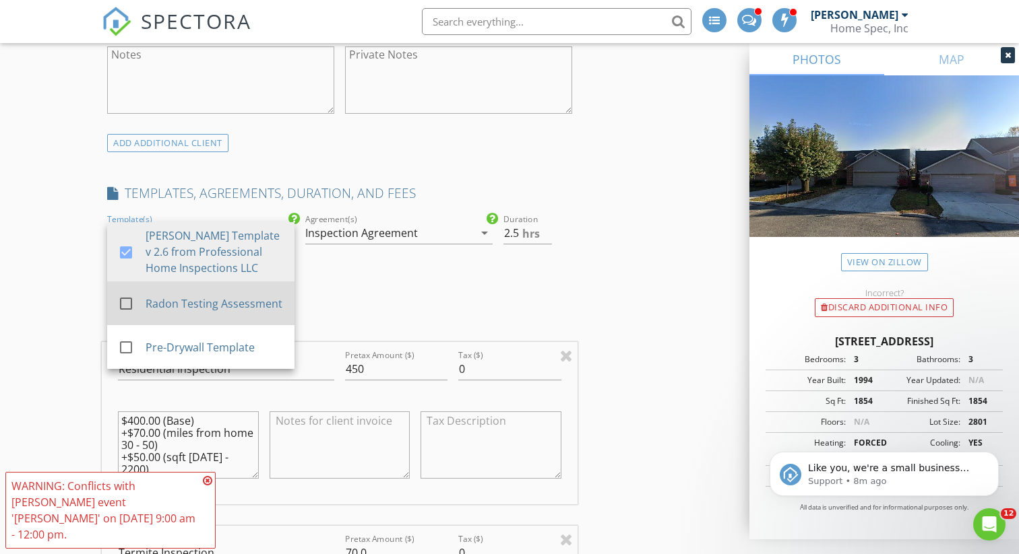
click at [123, 296] on div at bounding box center [126, 303] width 23 height 23
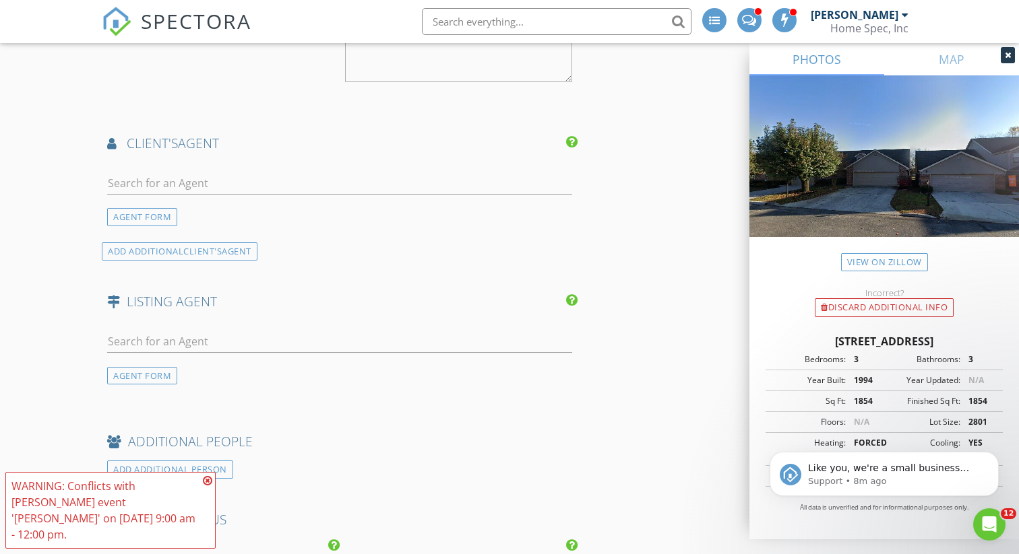
scroll to position [2037, 0]
click at [201, 187] on input "text" at bounding box center [339, 187] width 465 height 22
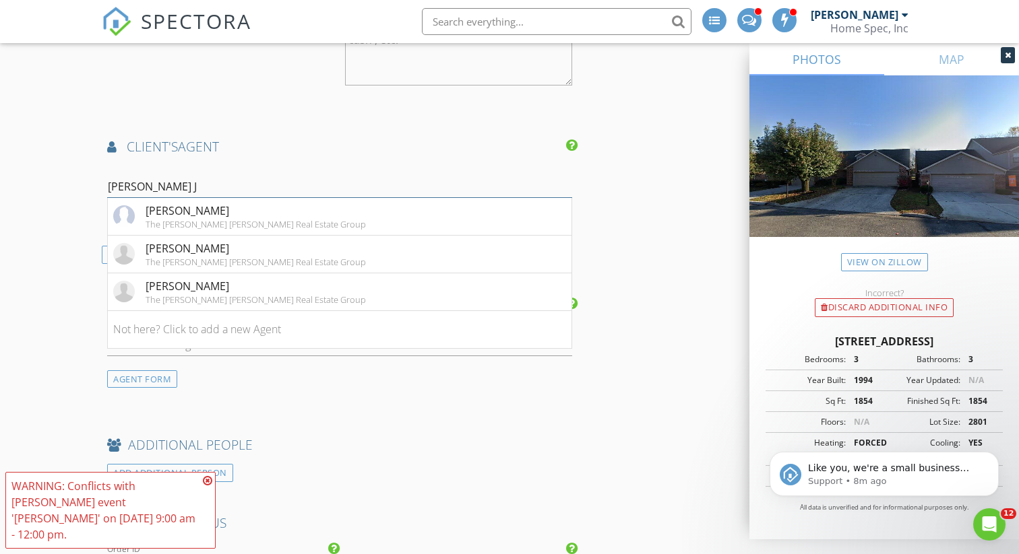
type input "Teri Jo"
click at [217, 220] on div "The Knox Fox Real Estate Group" at bounding box center [256, 224] width 220 height 11
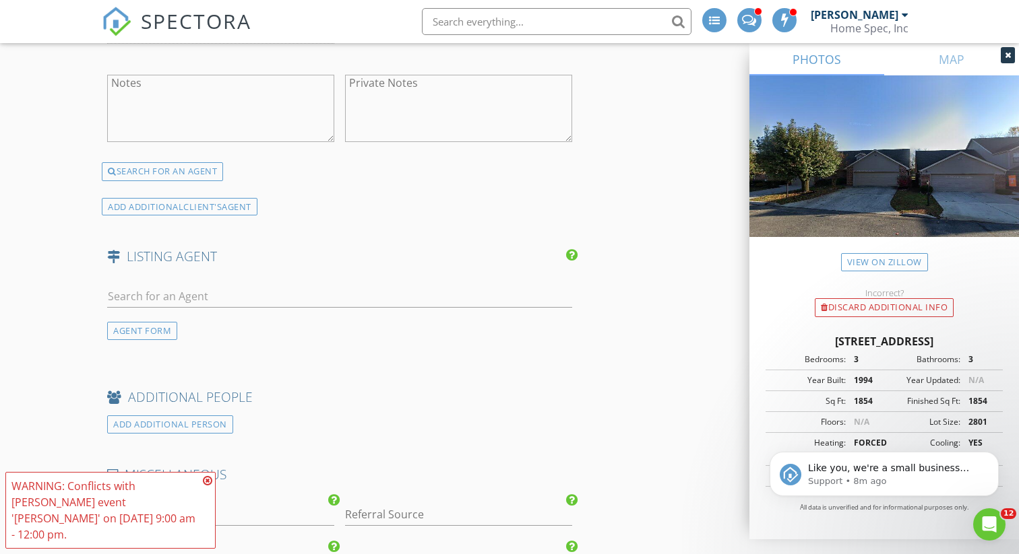
scroll to position [2343, 0]
click at [178, 299] on input "text" at bounding box center [339, 296] width 465 height 22
type input "Andy Maso"
click at [171, 329] on div "Elite Realty" at bounding box center [188, 334] width 84 height 11
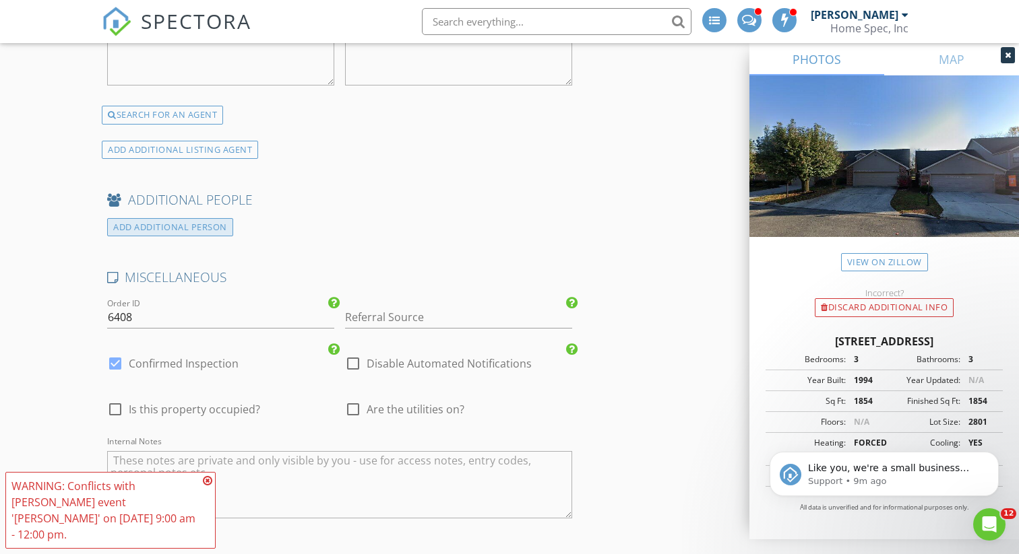
scroll to position [2825, 0]
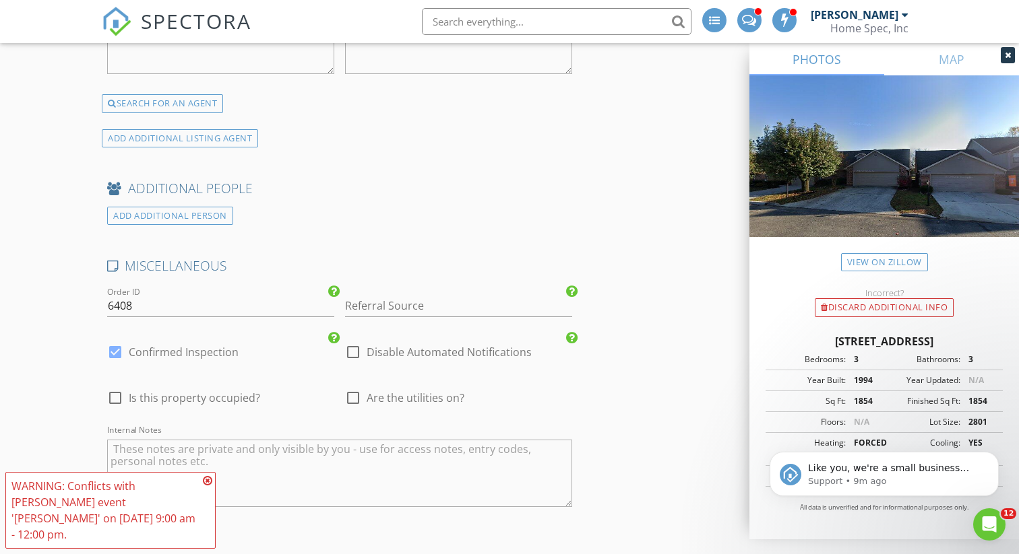
click at [354, 393] on div at bounding box center [353, 398] width 23 height 23
checkbox input "true"
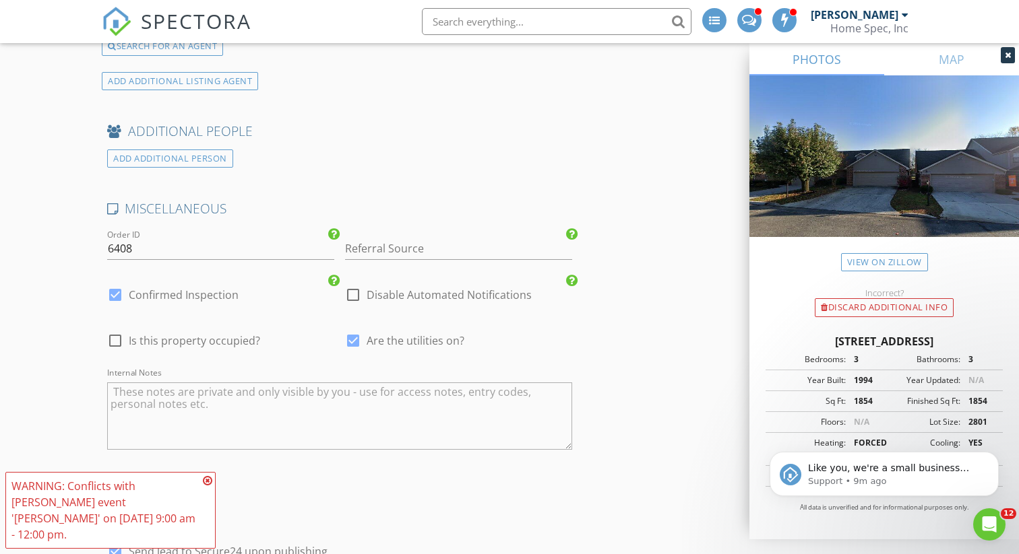
scroll to position [2884, 0]
click at [212, 486] on icon at bounding box center [207, 481] width 9 height 11
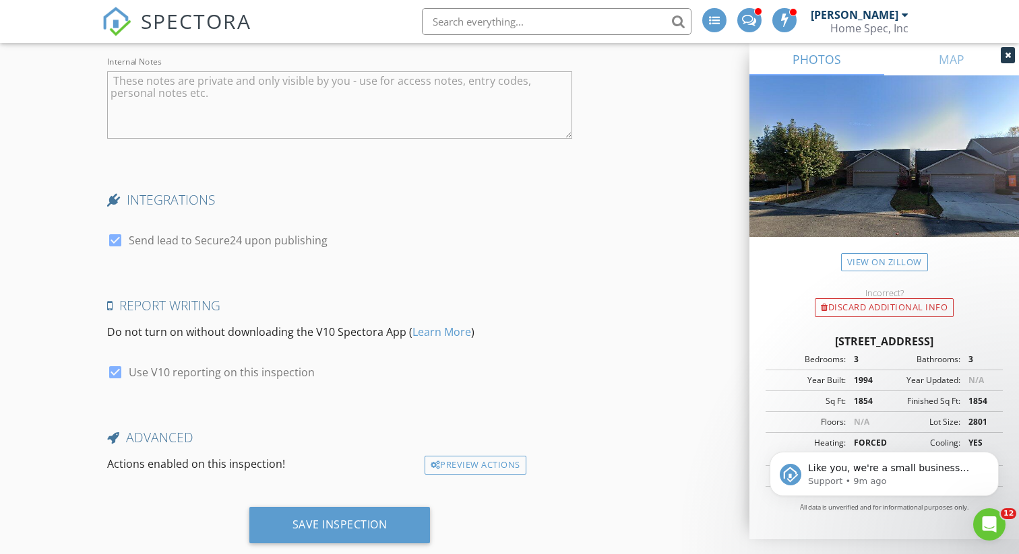
scroll to position [3223, 0]
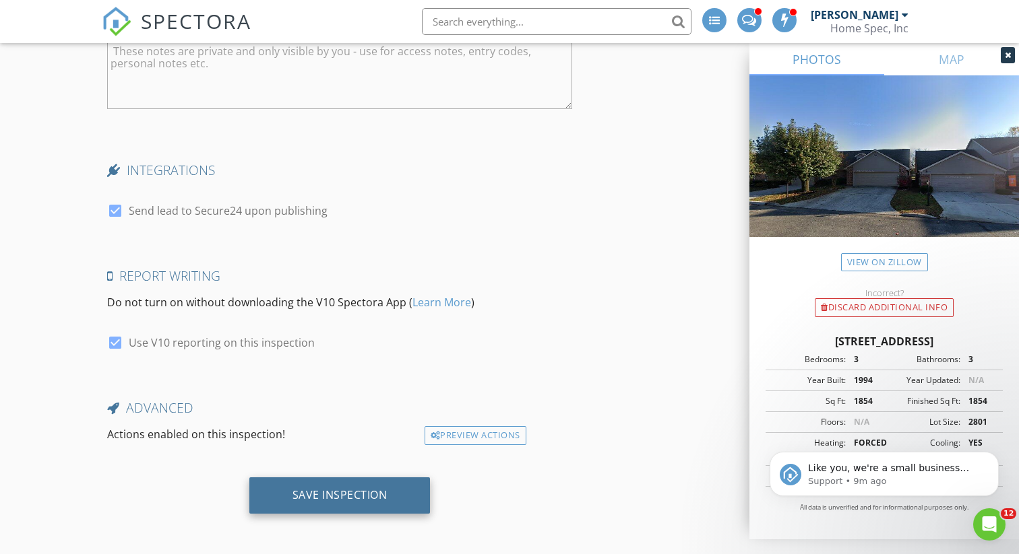
click at [344, 490] on div "Save Inspection" at bounding box center [339, 494] width 95 height 13
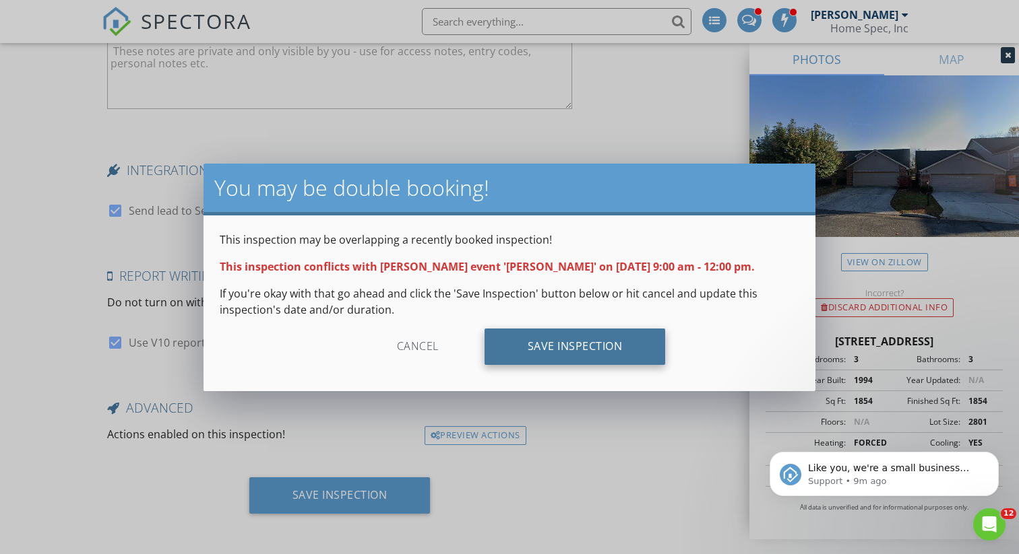
click at [573, 348] on div "Save Inspection" at bounding box center [574, 347] width 181 height 36
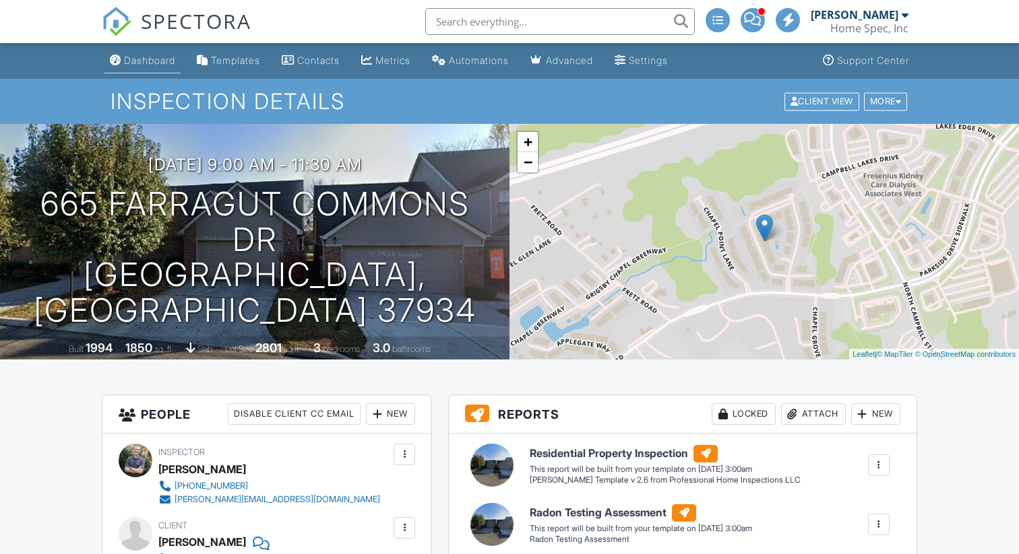
click at [139, 57] on div "Dashboard" at bounding box center [149, 60] width 51 height 11
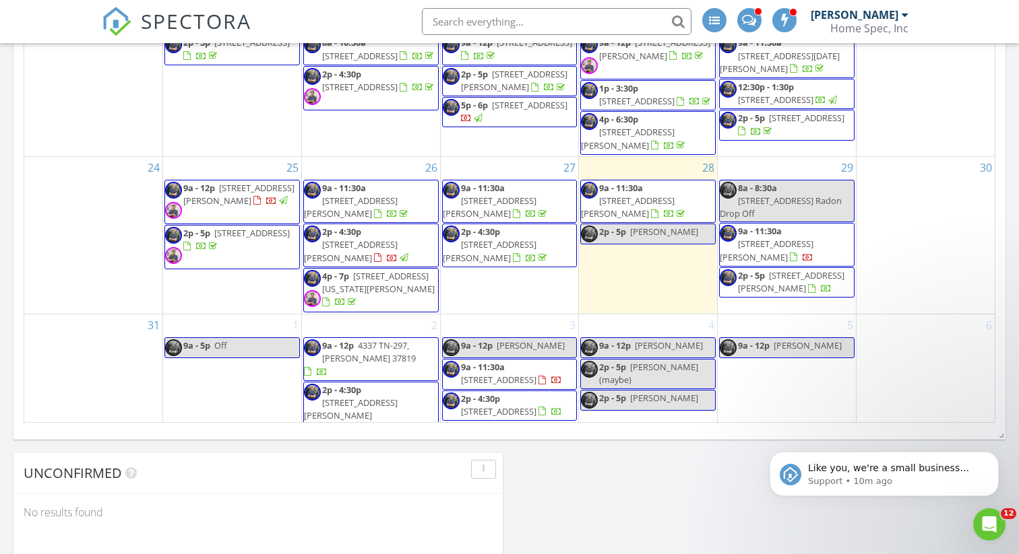
scroll to position [827, 0]
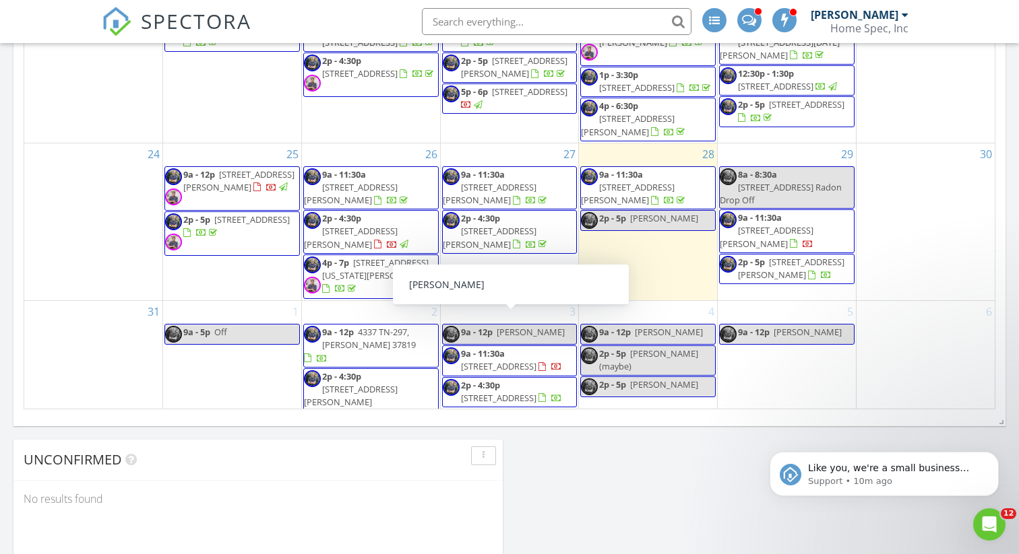
click at [514, 326] on span "[PERSON_NAME]" at bounding box center [531, 332] width 68 height 12
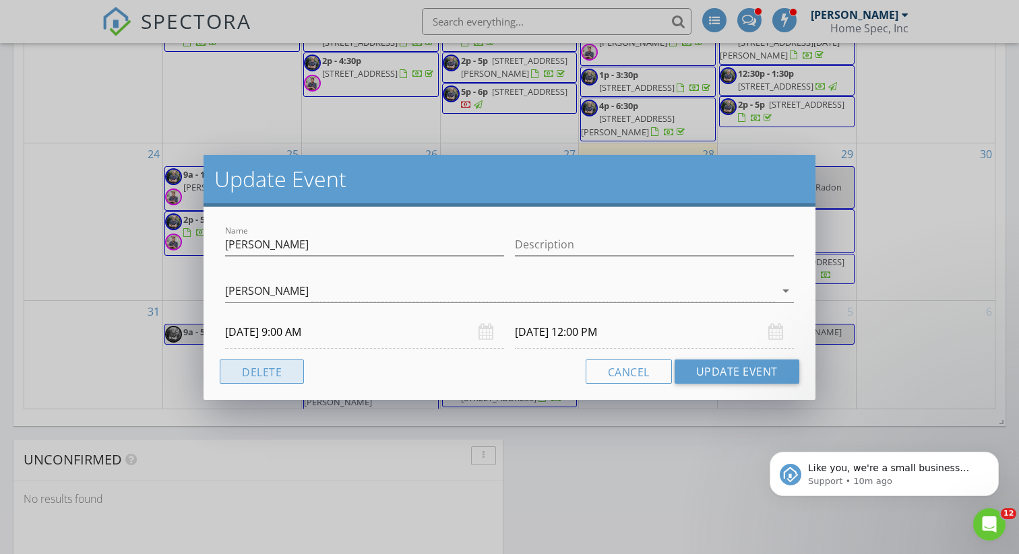
click at [267, 371] on button "Delete" at bounding box center [262, 372] width 84 height 24
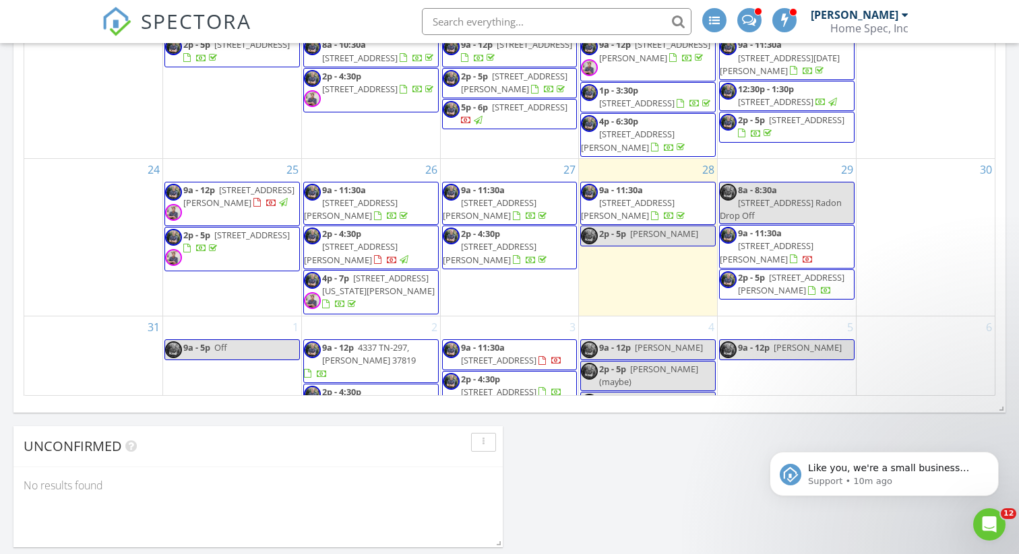
scroll to position [193, 0]
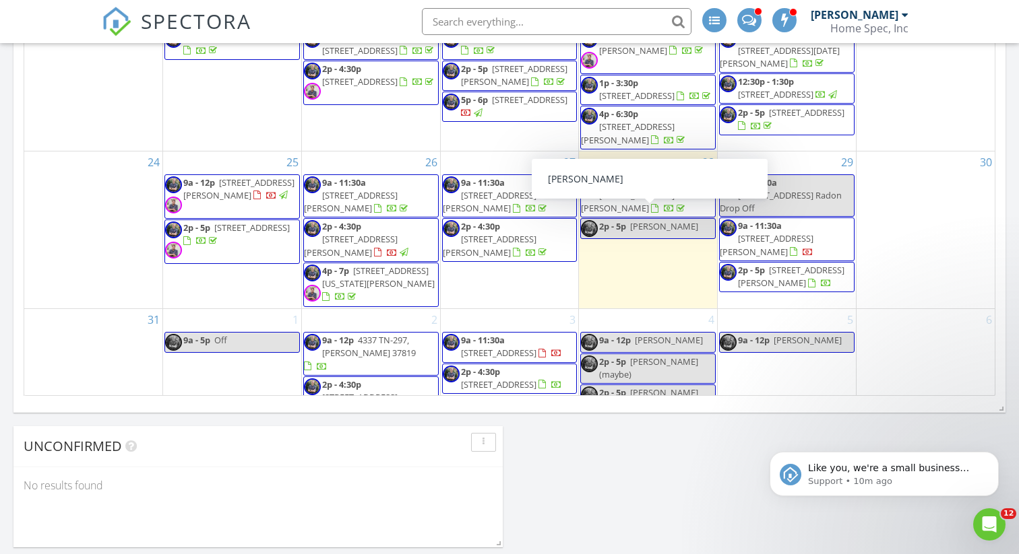
click at [654, 220] on span "[PERSON_NAME]" at bounding box center [664, 226] width 68 height 12
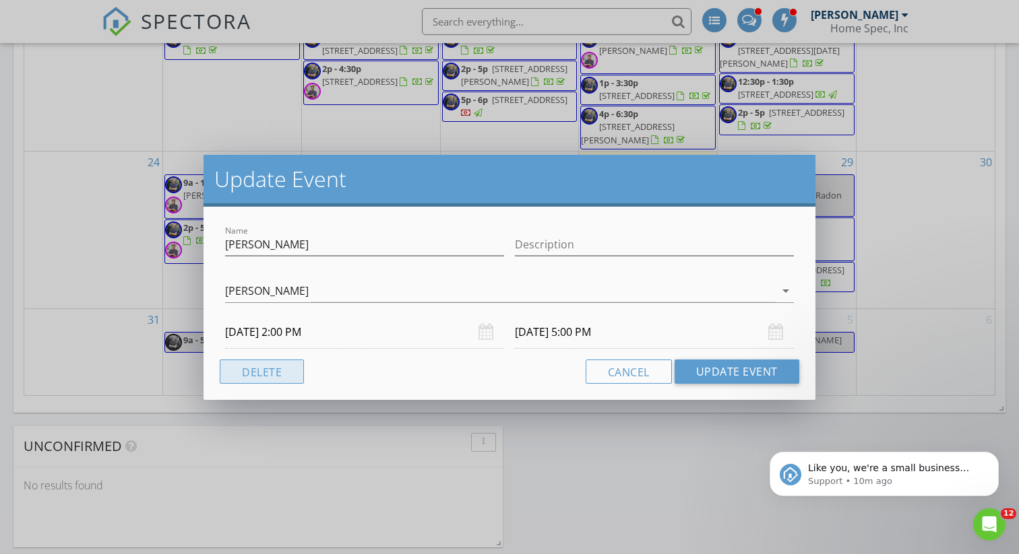
click at [255, 374] on button "Delete" at bounding box center [262, 372] width 84 height 24
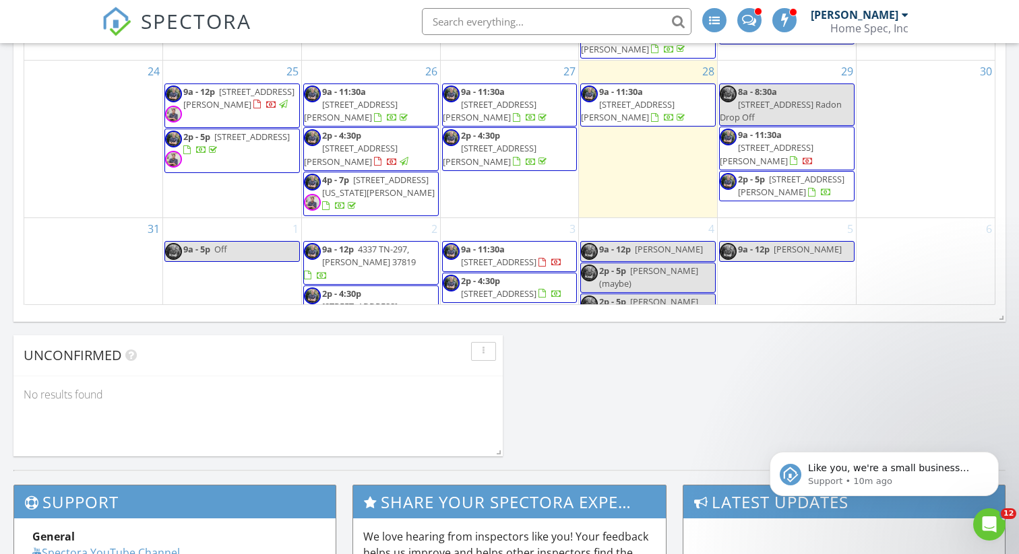
scroll to position [918, 0]
